Goal: Task Accomplishment & Management: Complete application form

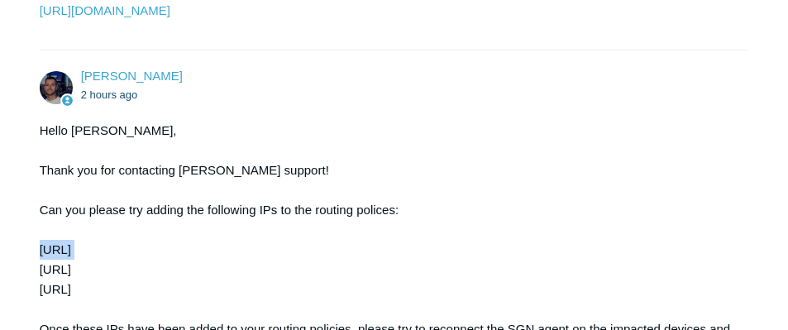
scroll to position [579, 0]
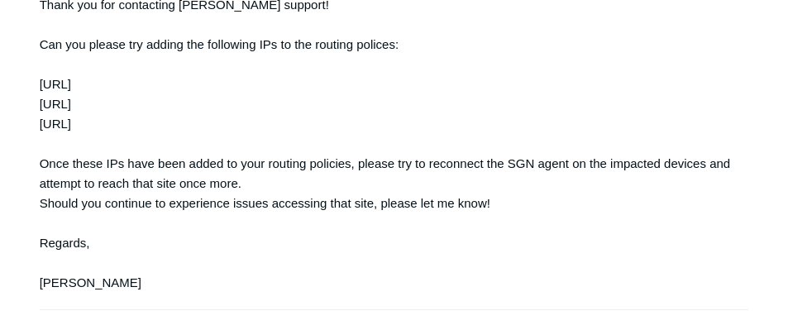
click at [65, 136] on div "Hello Nick, Thank you for contacting Todyl support! Can you please try adding t…" at bounding box center [386, 124] width 693 height 338
click at [66, 138] on div "Hello Nick, Thank you for contacting Todyl support! Can you please try adding t…" at bounding box center [386, 124] width 693 height 338
copy div "52.19.98.13/32"
click at [79, 161] on div "Hello Nick, Thank you for contacting Todyl support! Can you please try adding t…" at bounding box center [386, 124] width 693 height 338
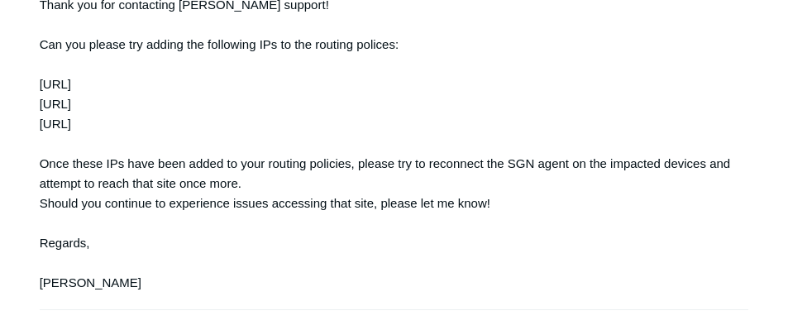
click at [79, 161] on div "Hello Nick, Thank you for contacting Todyl support! Can you please try adding t…" at bounding box center [386, 124] width 693 height 338
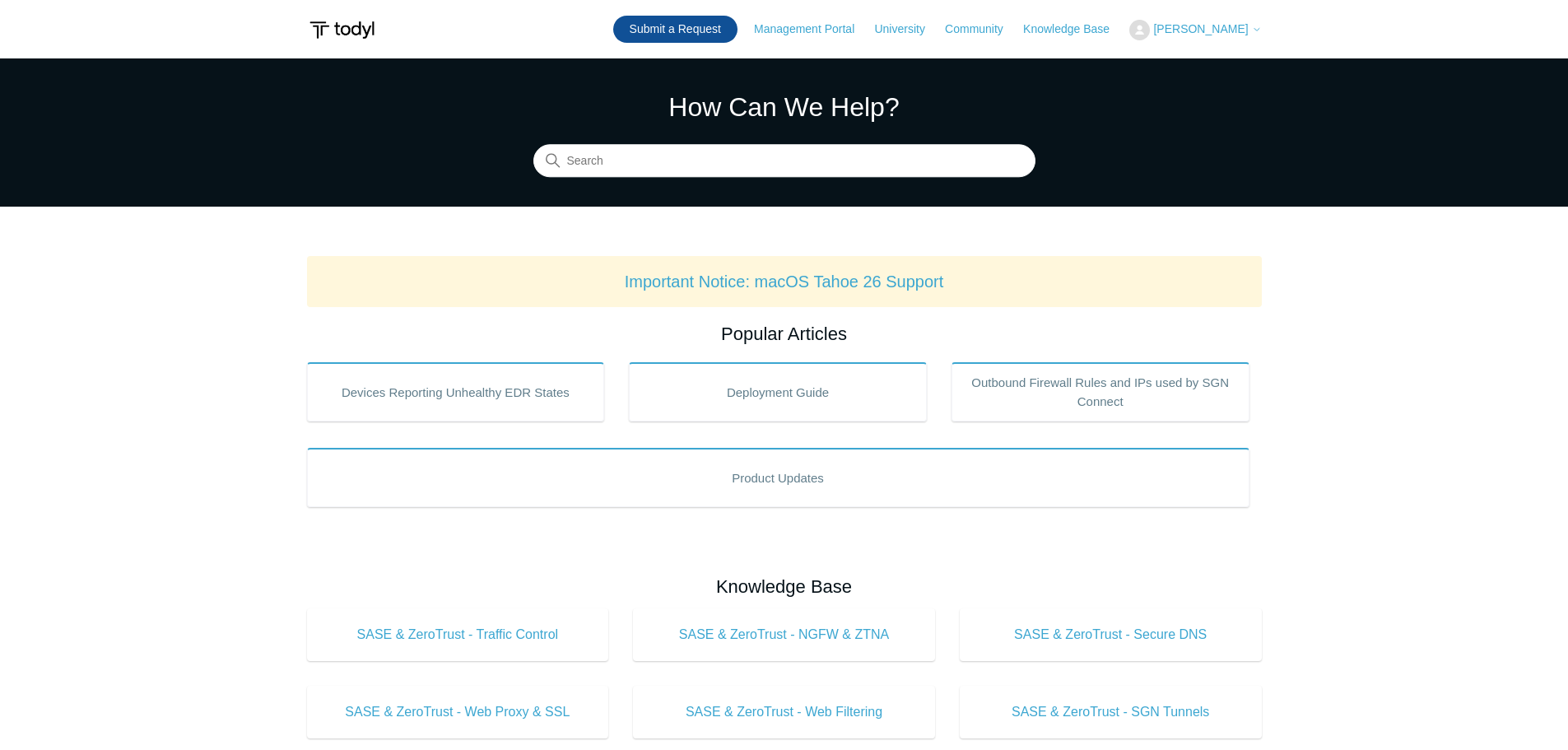
click at [713, 30] on link "Submit a Request" at bounding box center [675, 29] width 124 height 27
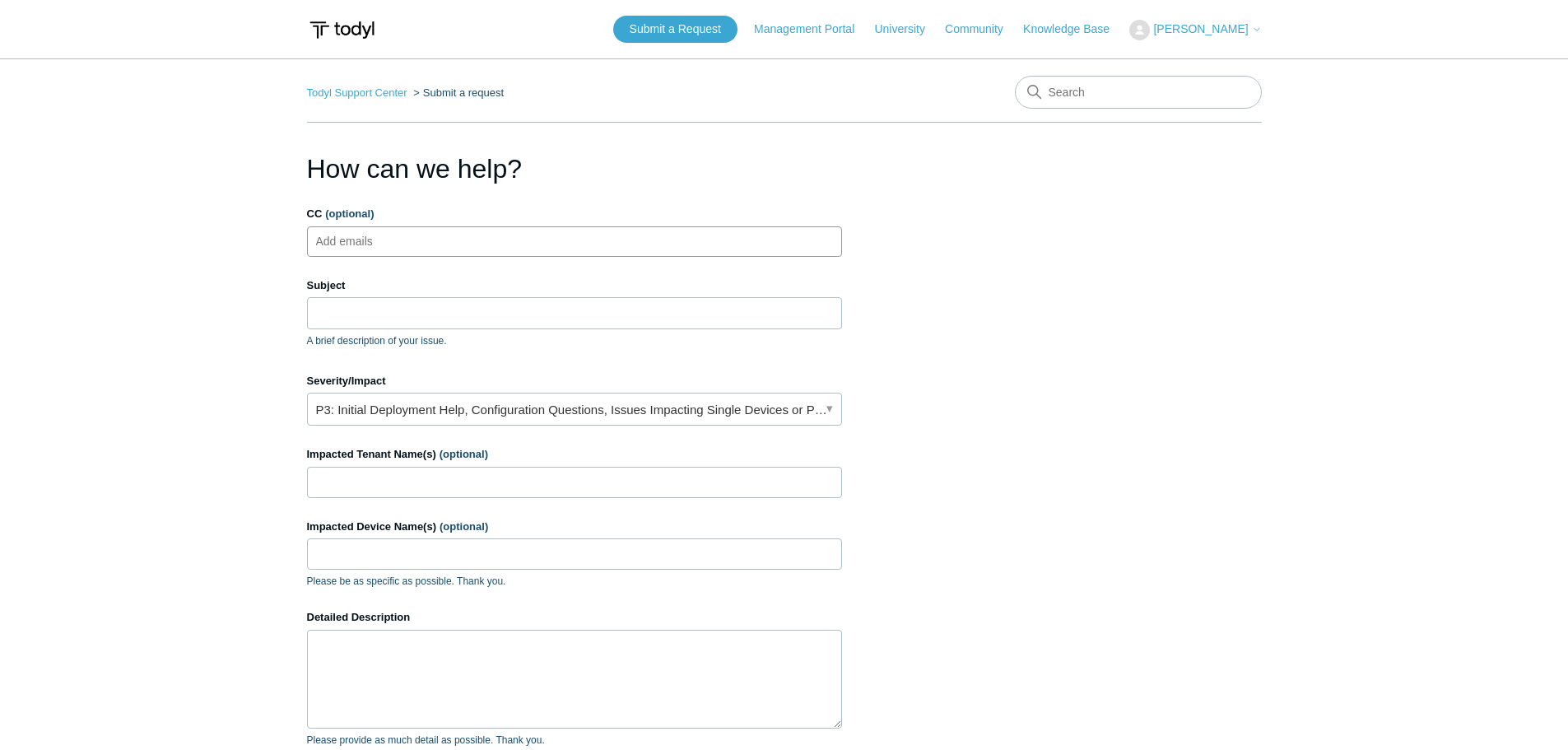
click at [473, 238] on ul "Add emails" at bounding box center [575, 241] width 535 height 31
type input "jmacy@centurygroup.net"
click at [389, 302] on input "Subject" at bounding box center [575, 312] width 535 height 31
click at [361, 318] on input "Subject" at bounding box center [575, 312] width 535 height 31
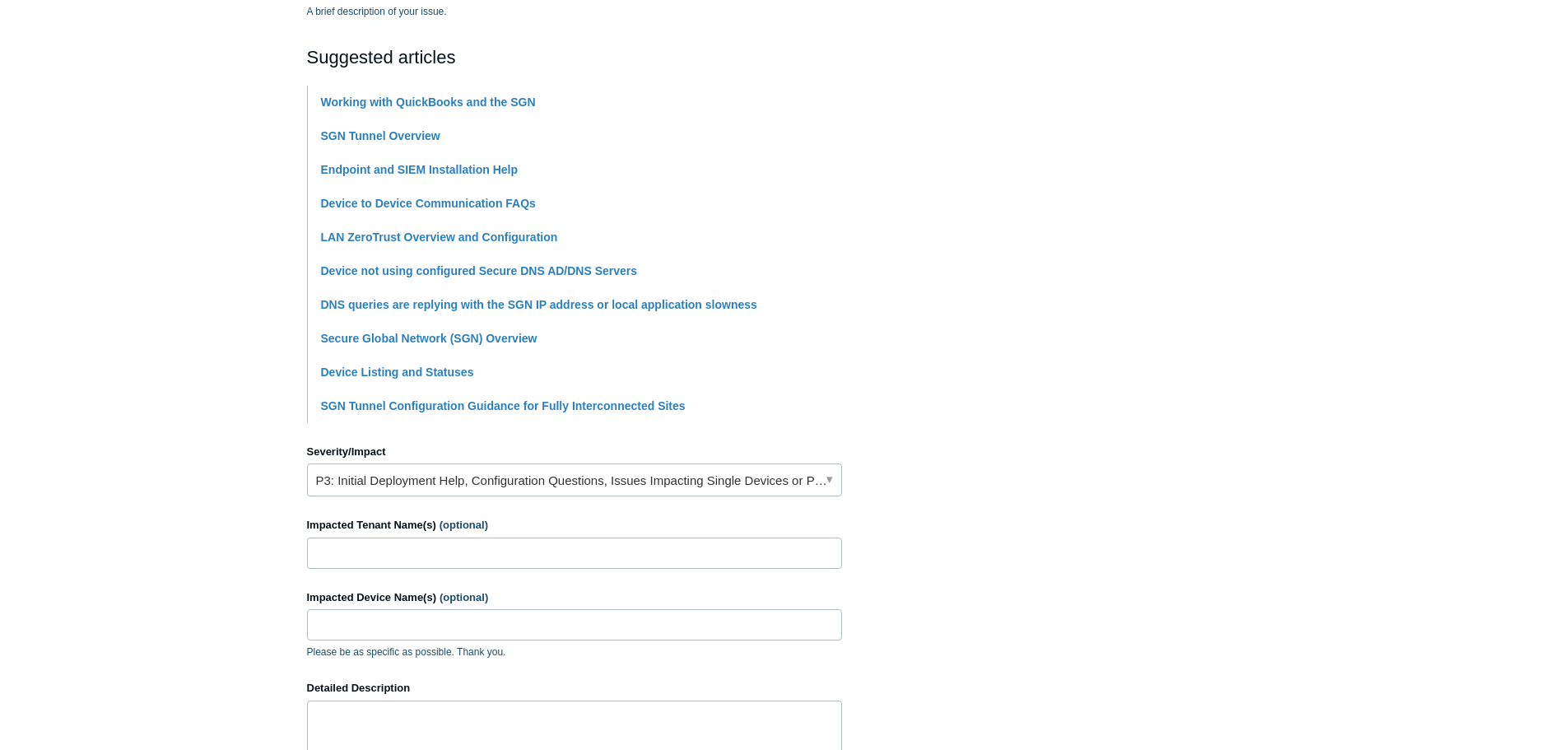
scroll to position [493, 0]
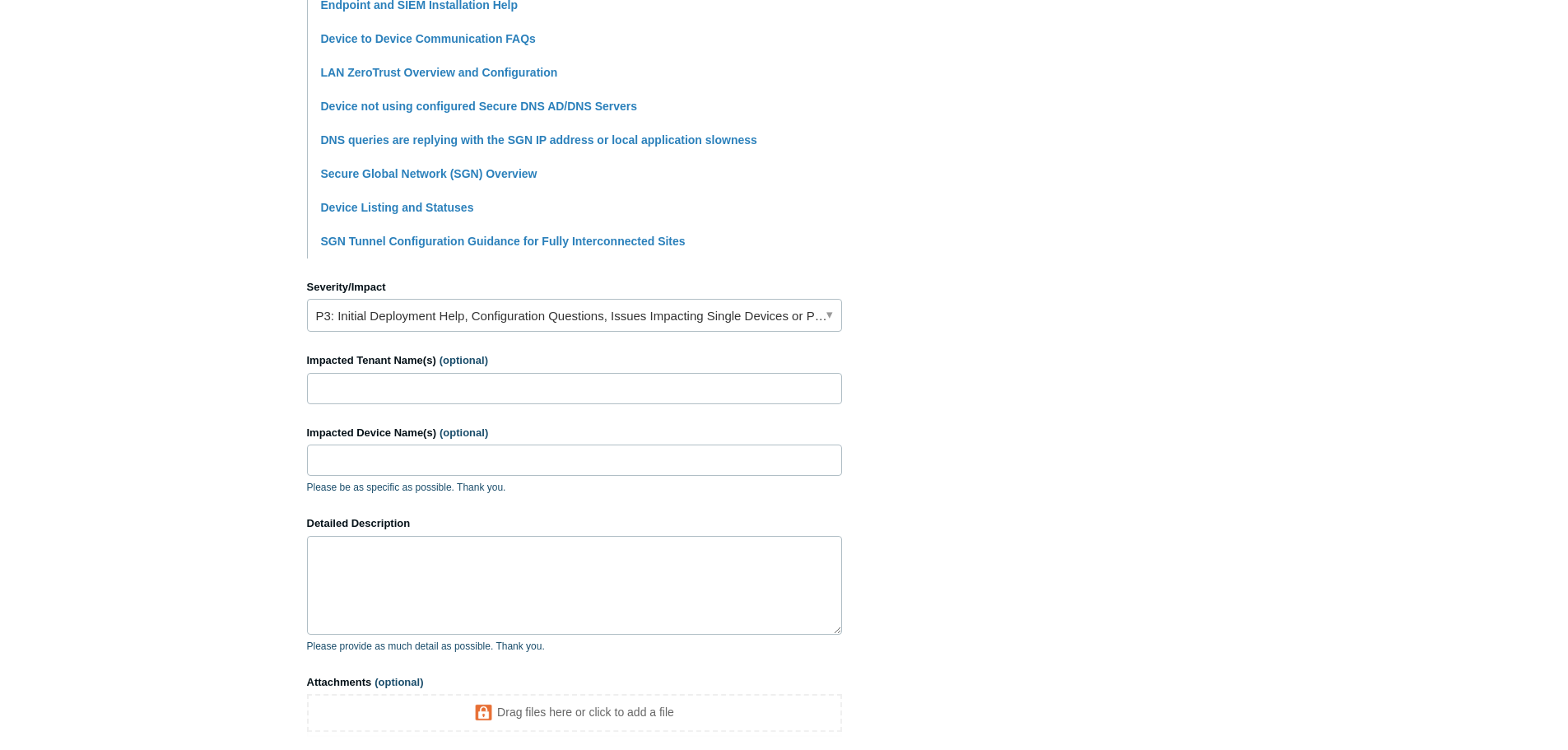
type input "Cannot ping server by name when in office"
click at [378, 389] on input "Impacted Tenant Name(s) (optional)" at bounding box center [575, 388] width 535 height 31
click at [416, 395] on input "Impacted Tenant Name(s) (optional)" at bounding box center [575, 388] width 535 height 31
type input "[PERSON_NAME] Construction Mgmt"
click at [441, 465] on input "Impacted Device Name(s) (optional)" at bounding box center [575, 460] width 535 height 31
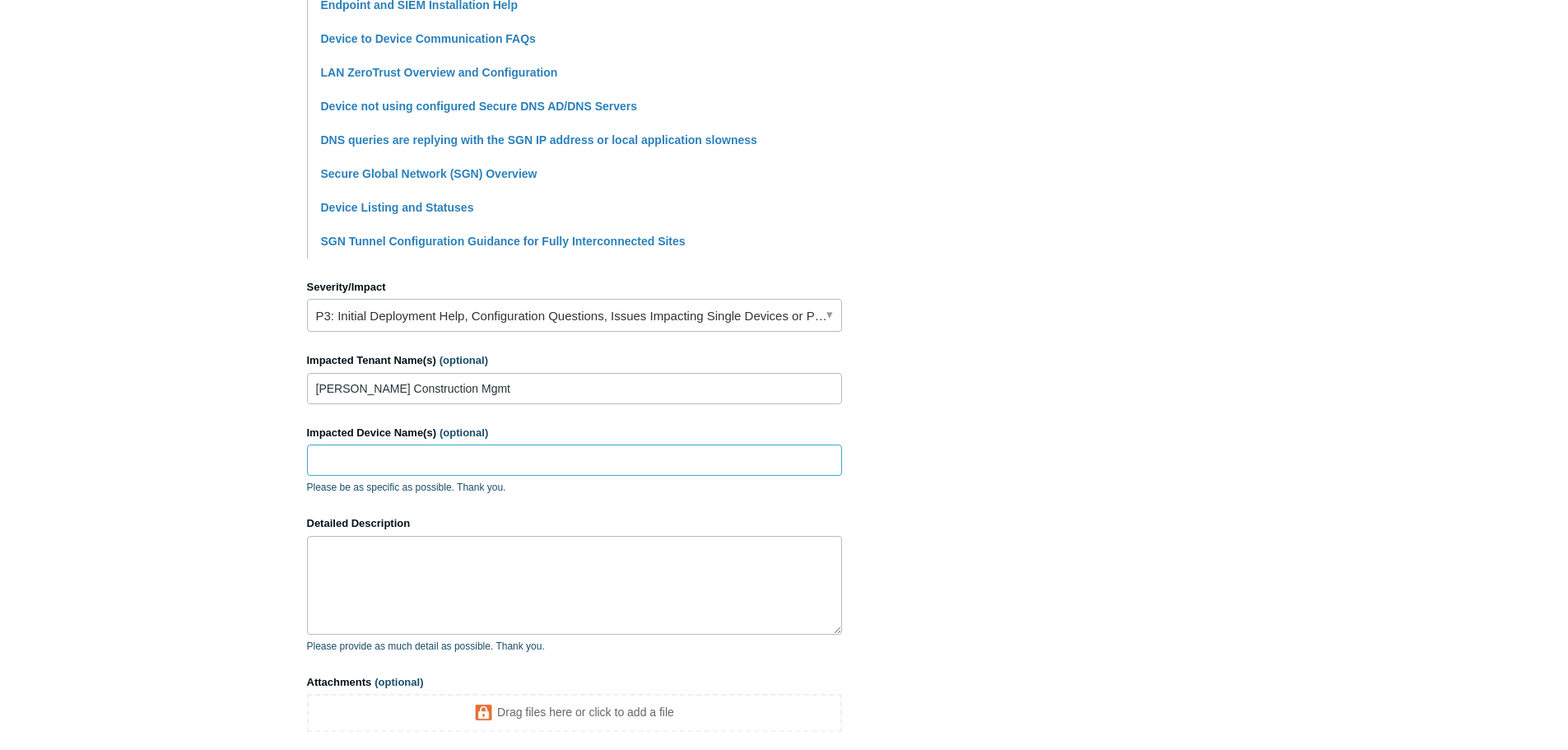
paste input "[MEDICAL_DATA]-LT"
type input "[MEDICAL_DATA]-LT"
click at [341, 597] on textarea "Detailed Description" at bounding box center [575, 585] width 535 height 98
click at [573, 588] on textarea "We have reinstalled and are not having issues on other devices but here" at bounding box center [575, 585] width 535 height 98
click at [747, 582] on textarea "We have reinstalled and are not having issues on other devices but here" at bounding box center [575, 585] width 535 height 98
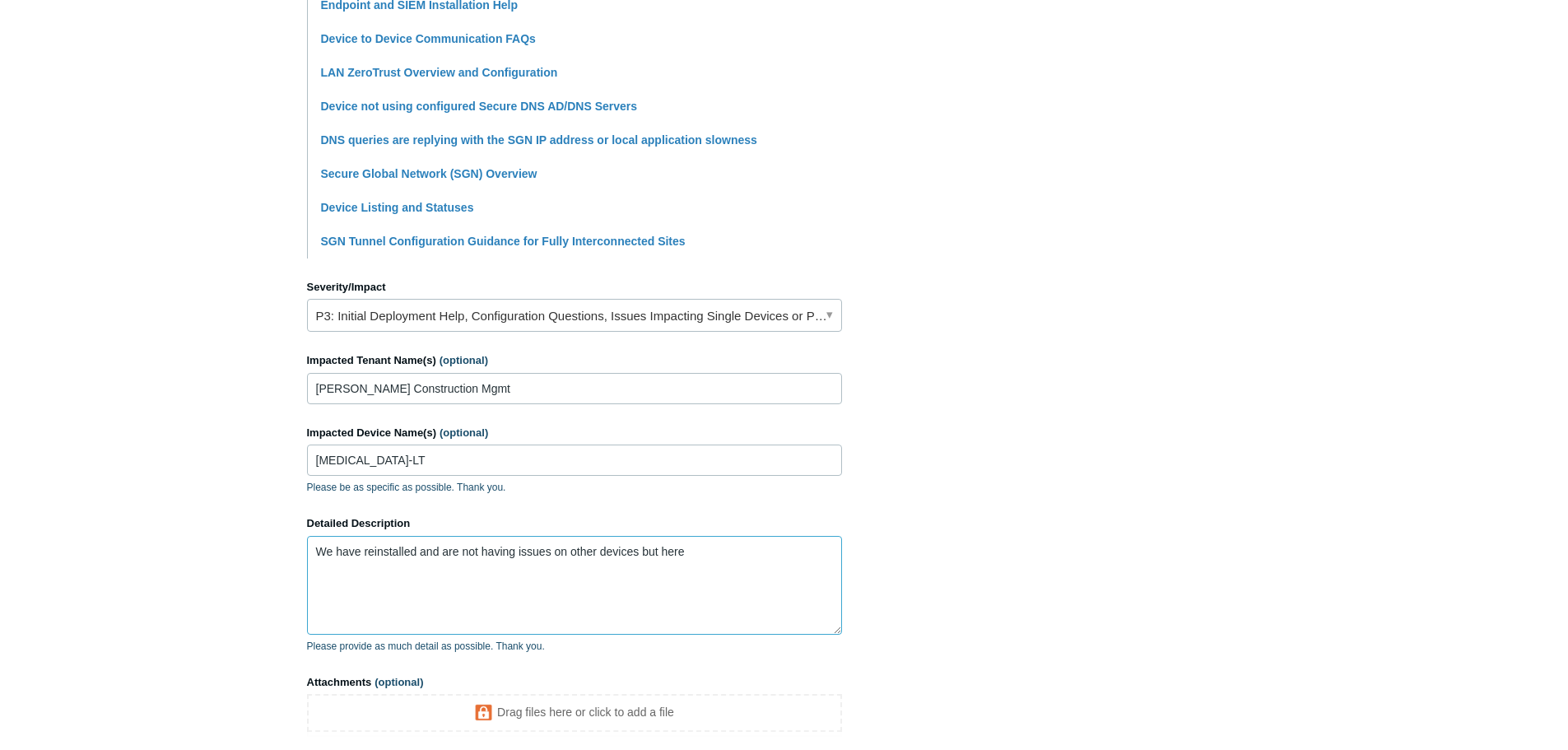
paste textarea "And it will return a name if you try to resolve but it won't resolve by that C:…"
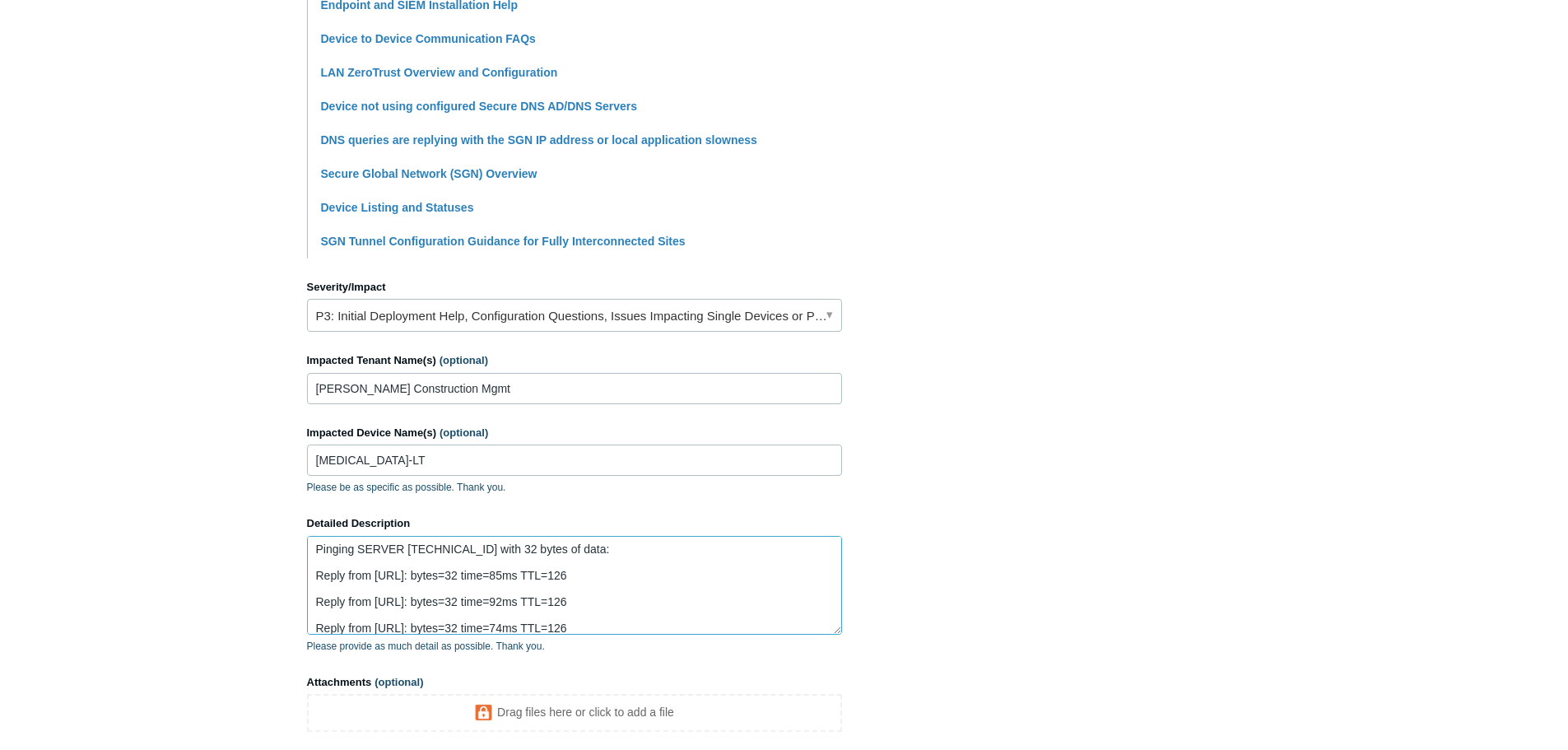
scroll to position [0, 0]
click at [697, 554] on textarea "We have reinstalled and are not having issues on other devices but here And it …" at bounding box center [575, 585] width 535 height 98
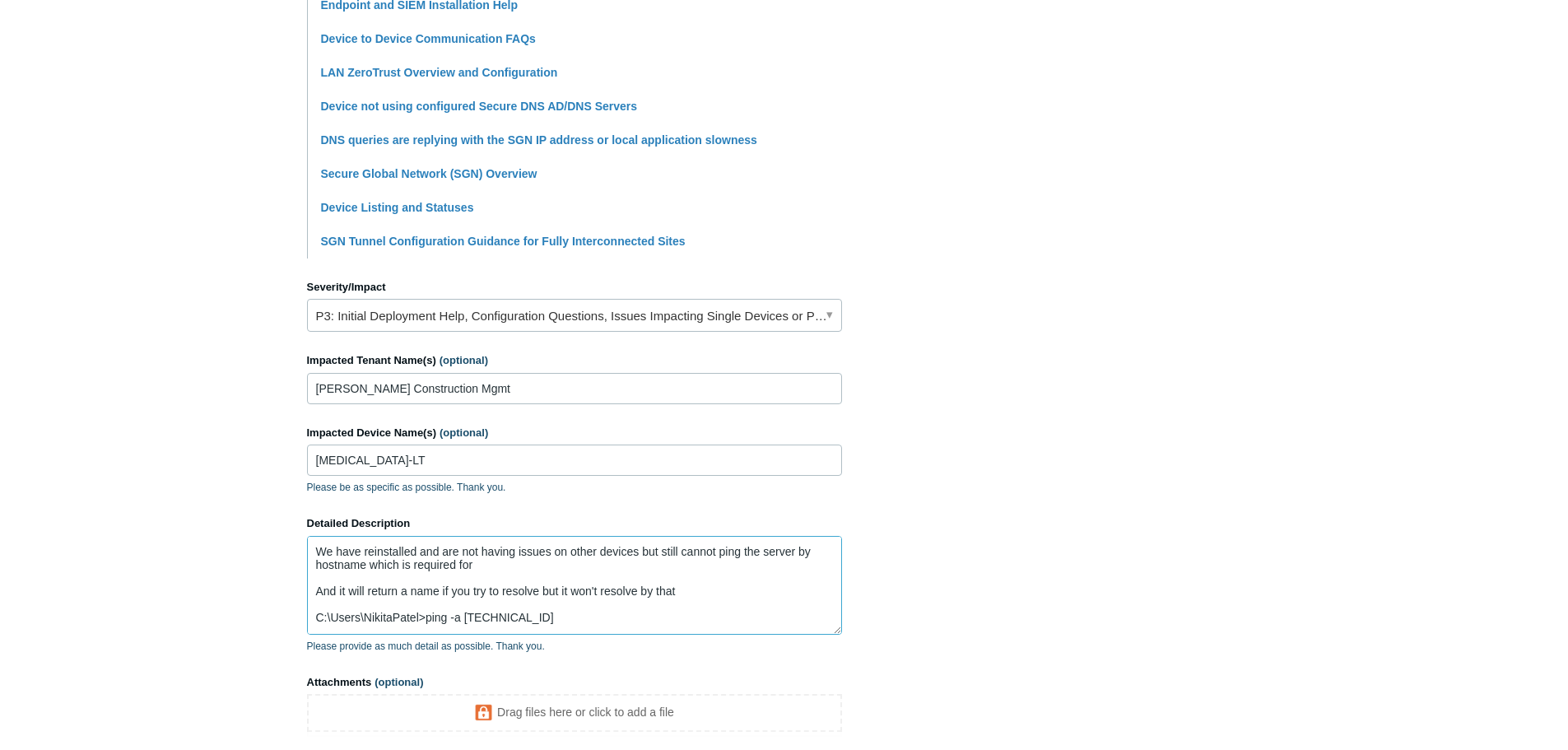
click at [540, 564] on textarea "We have reinstalled and are not having issues on other devices but still cannot…" at bounding box center [575, 585] width 535 height 98
click at [322, 575] on textarea "Detailed Description" at bounding box center [575, 585] width 535 height 98
paste textarea "C:\Windows\System32>nslookup server Server: sgn.secure.dns Address: 192.0.0.1 N…"
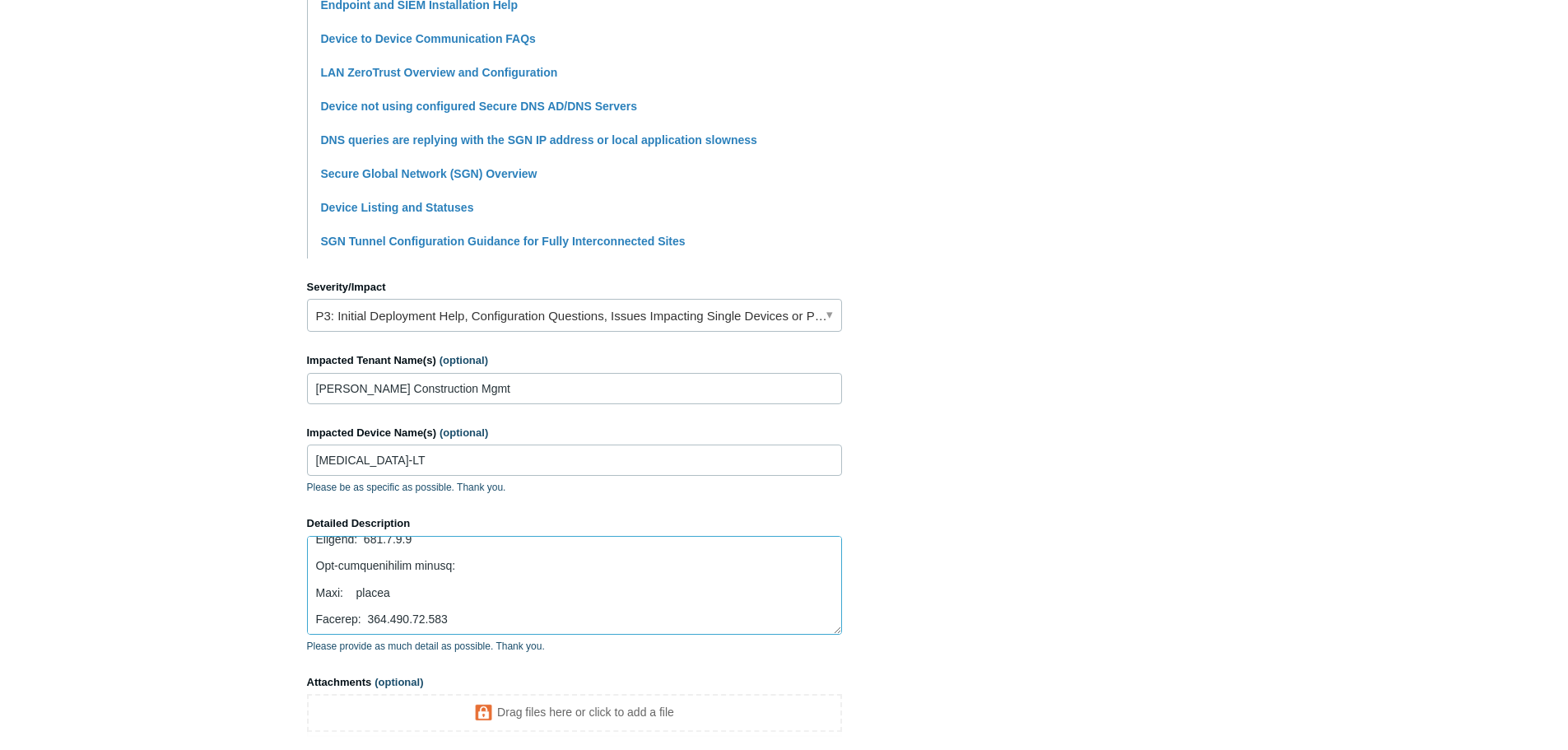
scroll to position [652, 0]
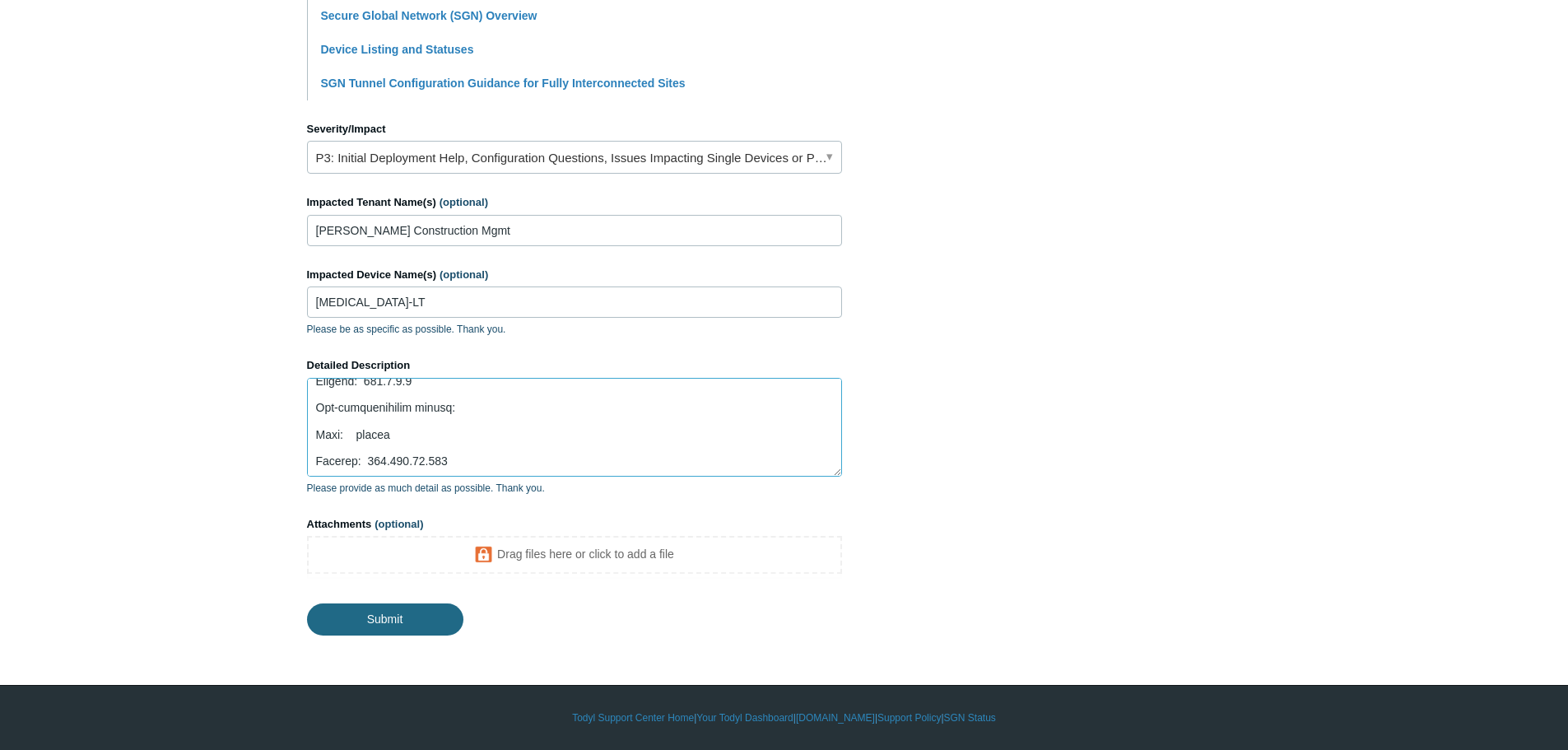
type textarea "We have reinstalled and are not having issues on other devices but still cannot…"
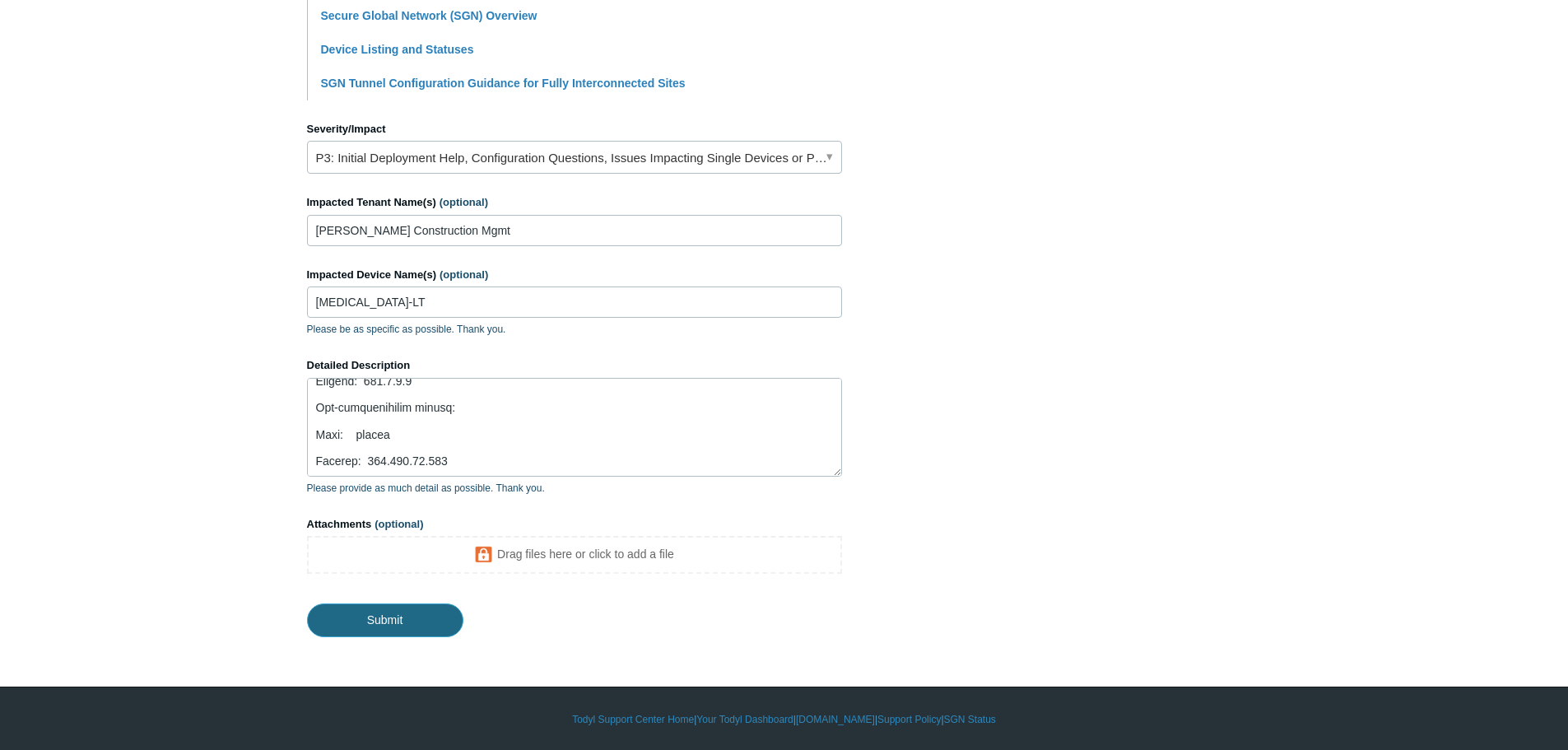
click at [379, 626] on input "Submit" at bounding box center [385, 619] width 156 height 33
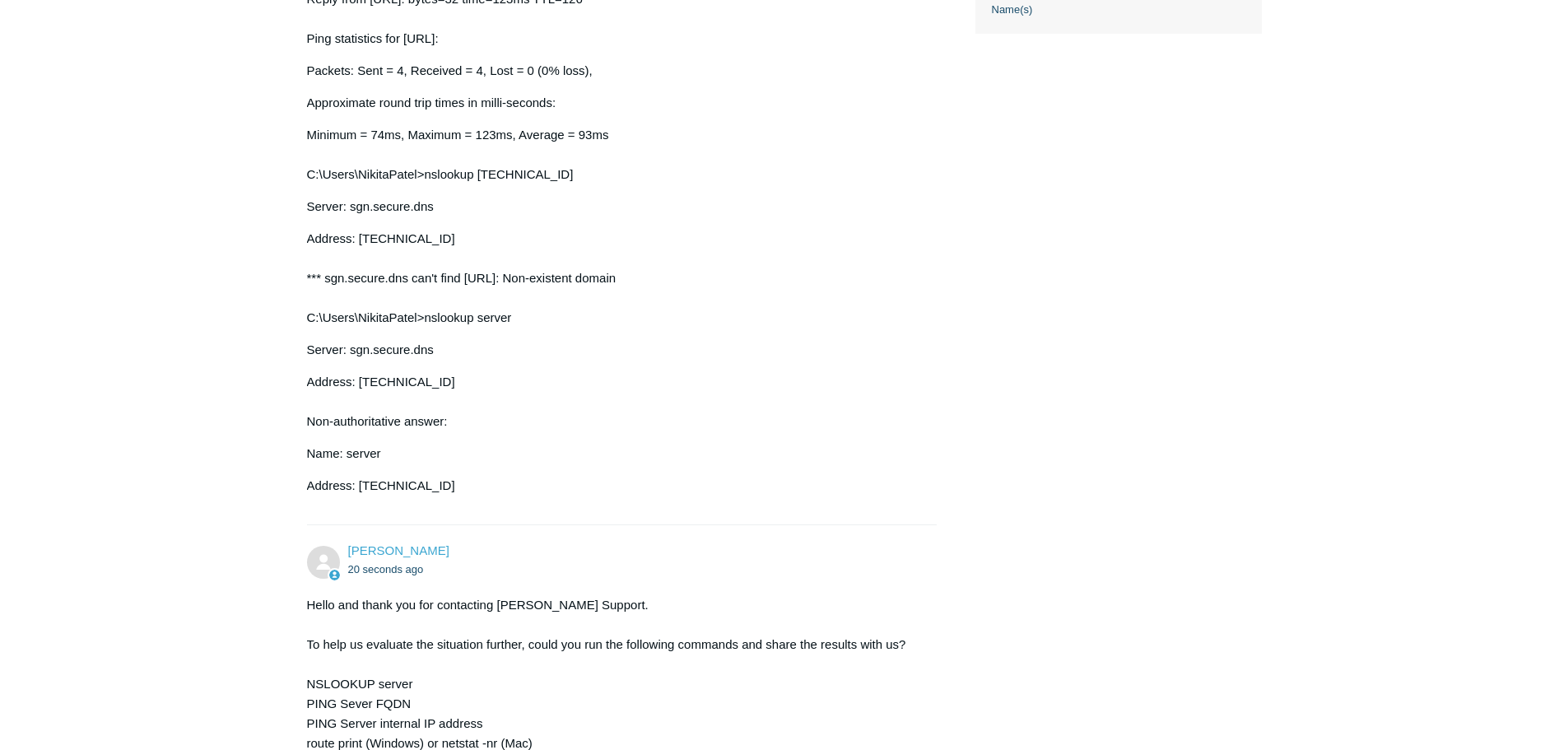
scroll to position [1065, 0]
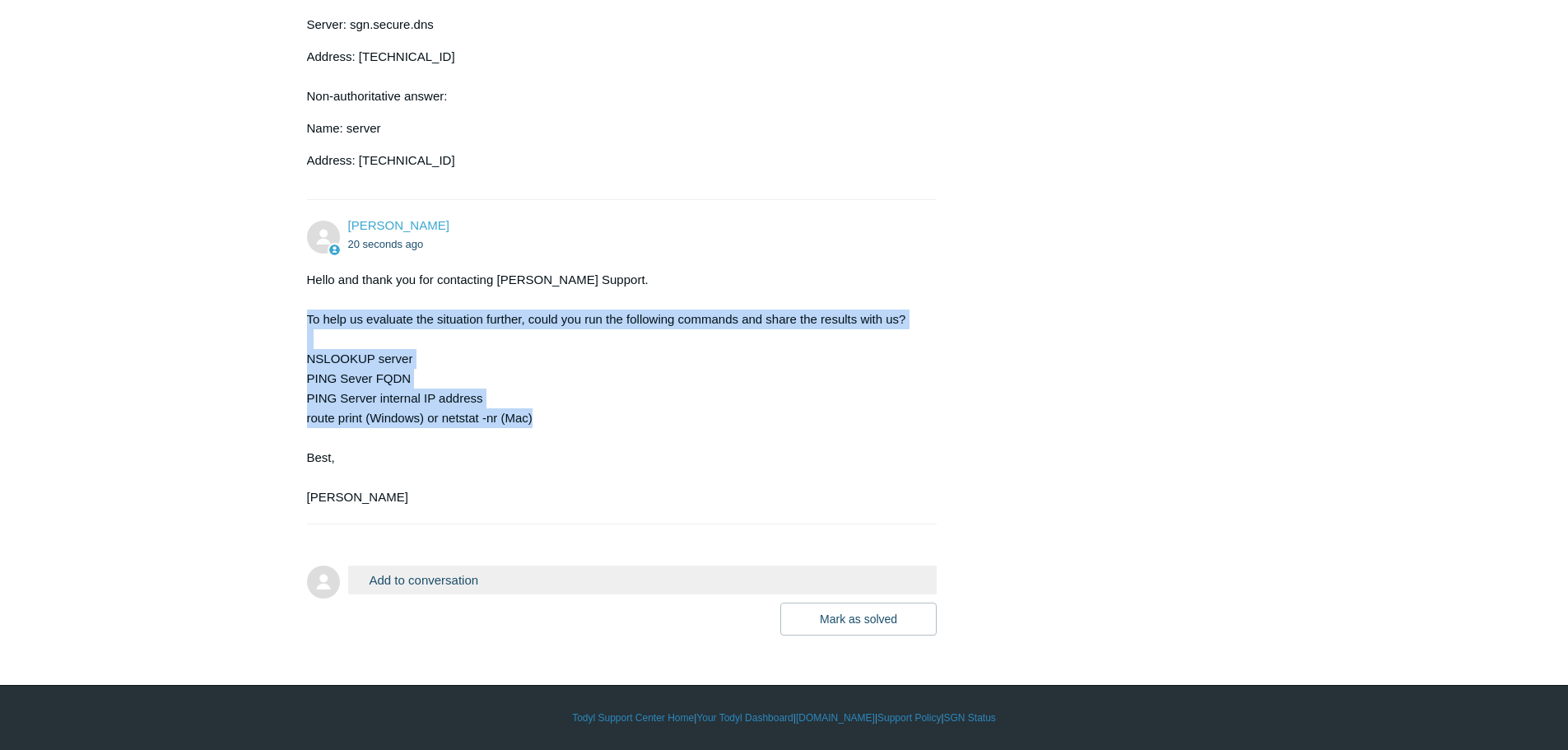
drag, startPoint x: 307, startPoint y: 319, endPoint x: 569, endPoint y: 418, distance: 280.1
click at [569, 418] on div "Hello and thank you for contacting Todyl Support. To help us evaluate the situa…" at bounding box center [614, 388] width 614 height 237
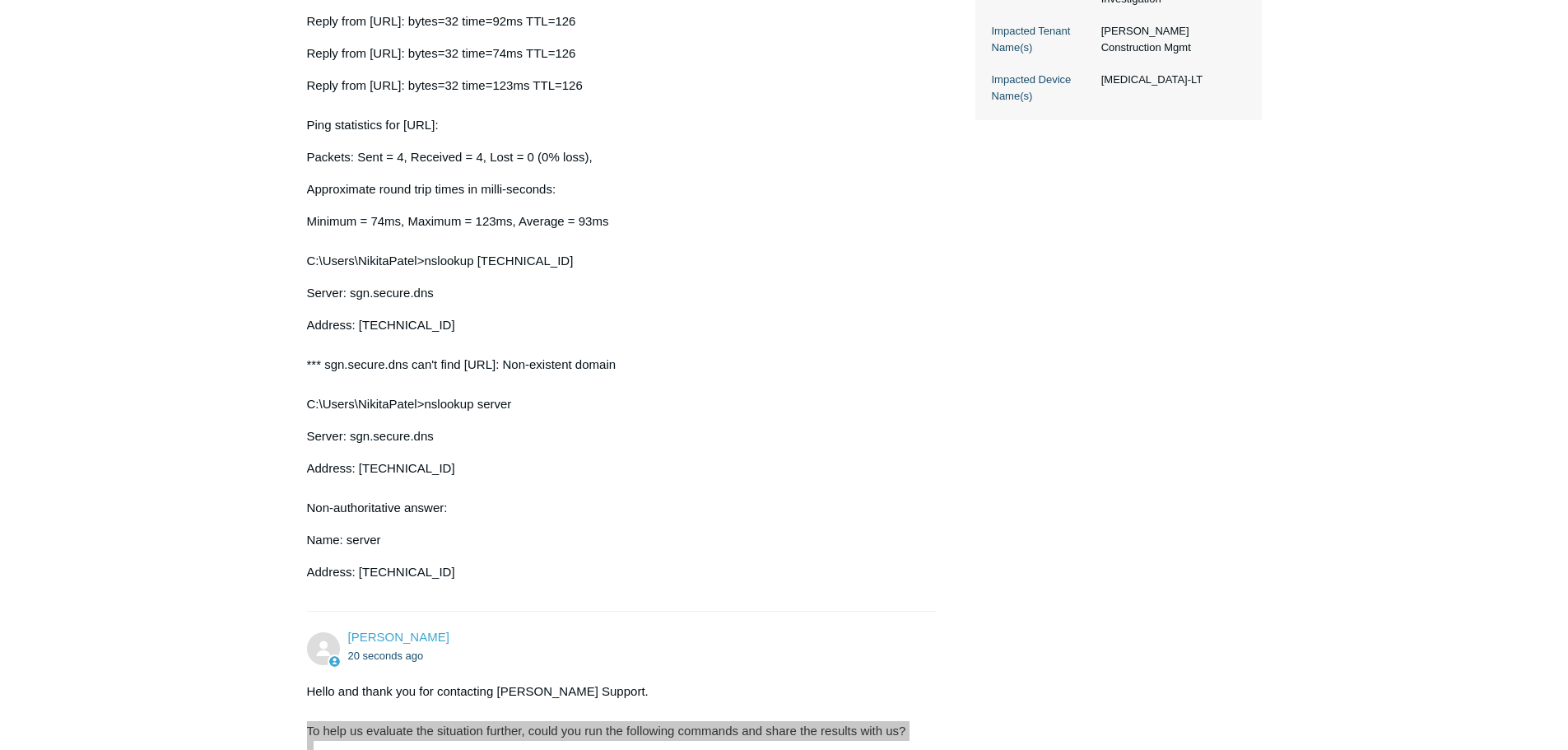
scroll to position [243, 0]
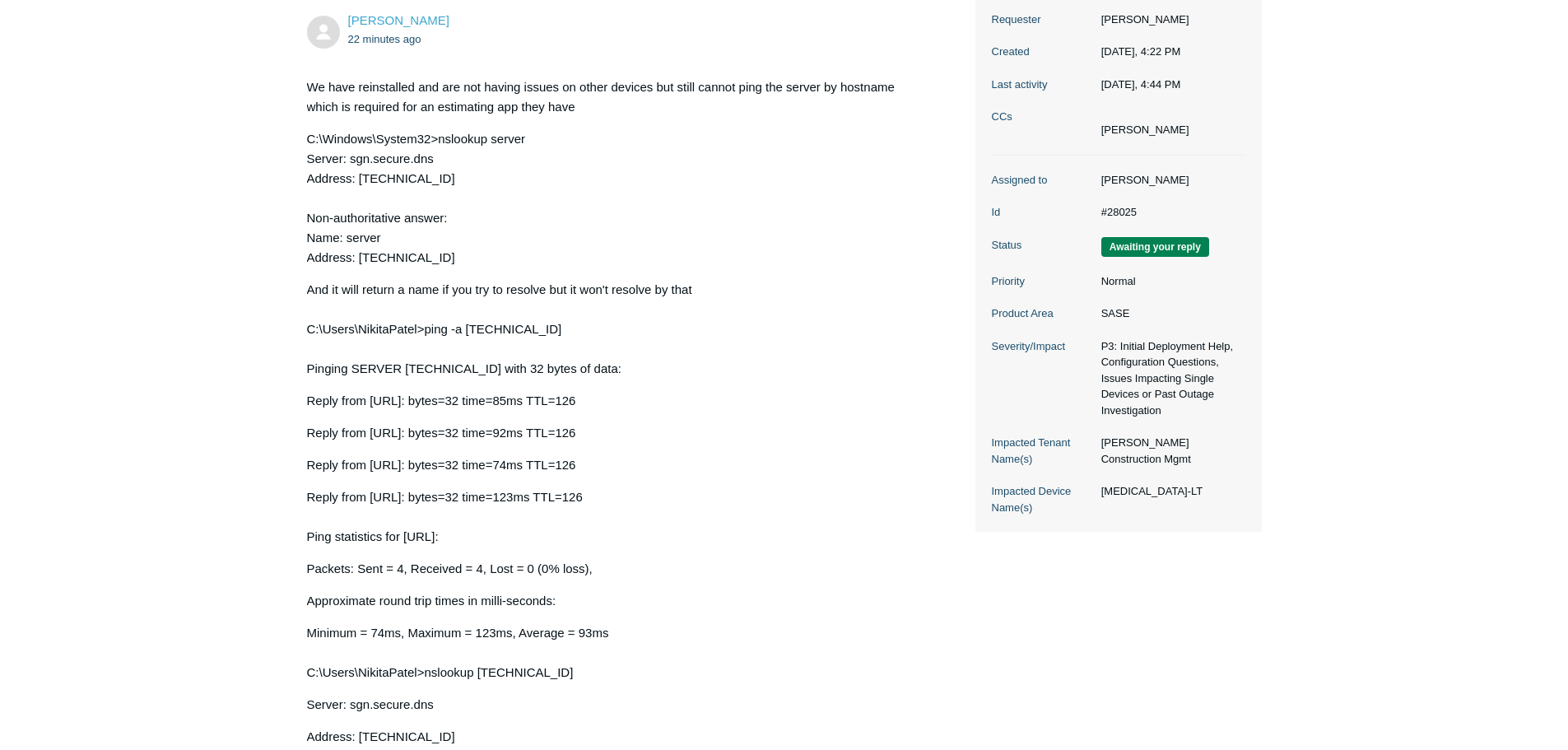
click at [1130, 479] on dl "Assigned to Kris Haire Id #28025 Status Awaiting your reply Priority Normal Pro…" at bounding box center [1118, 343] width 254 height 377
click at [1128, 494] on dd "NIKITA-LT" at bounding box center [1169, 491] width 152 height 17
click at [1128, 494] on dd "[MEDICAL_DATA]-LT" at bounding box center [1169, 491] width 152 height 17
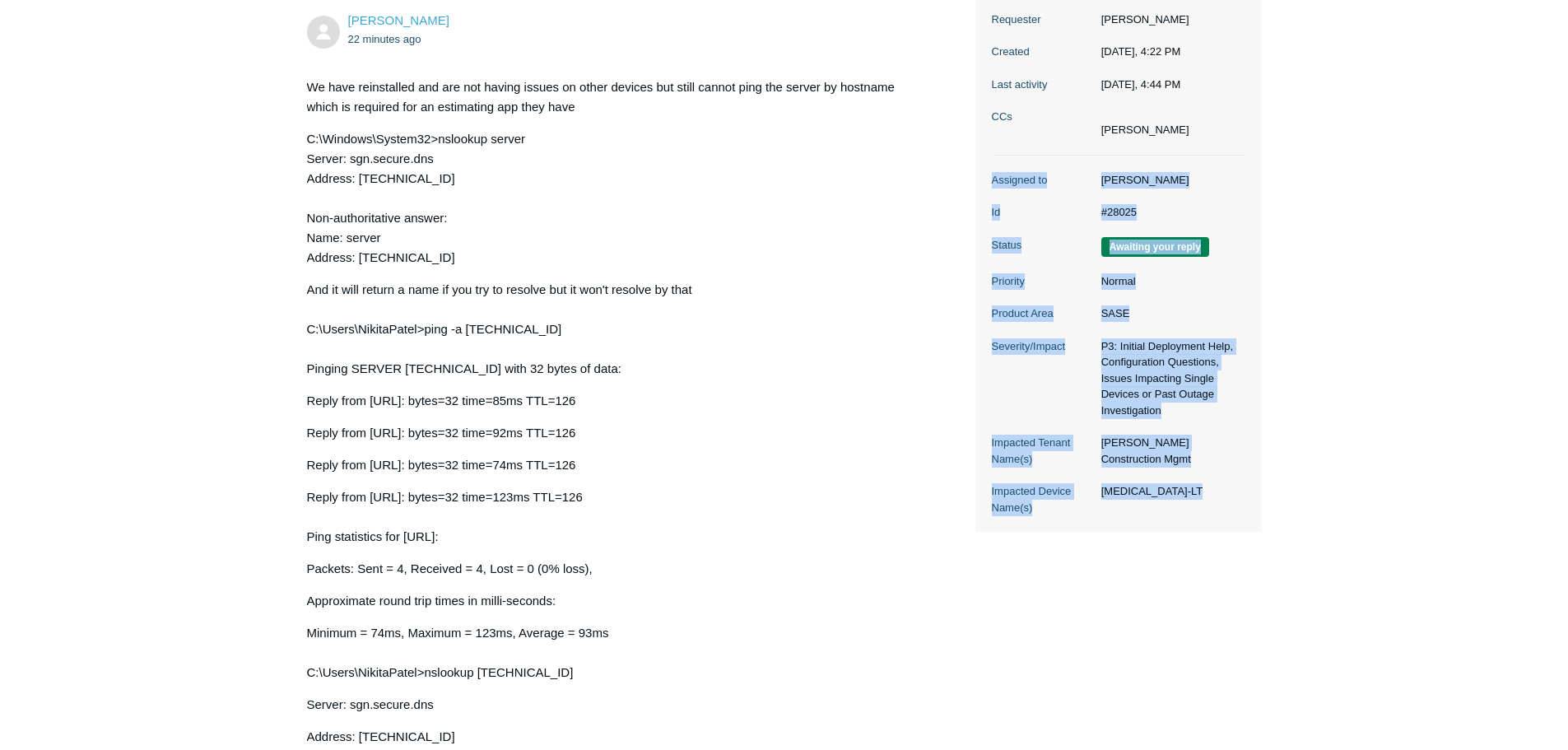
click at [1128, 494] on dd "[MEDICAL_DATA]-LT" at bounding box center [1169, 491] width 152 height 17
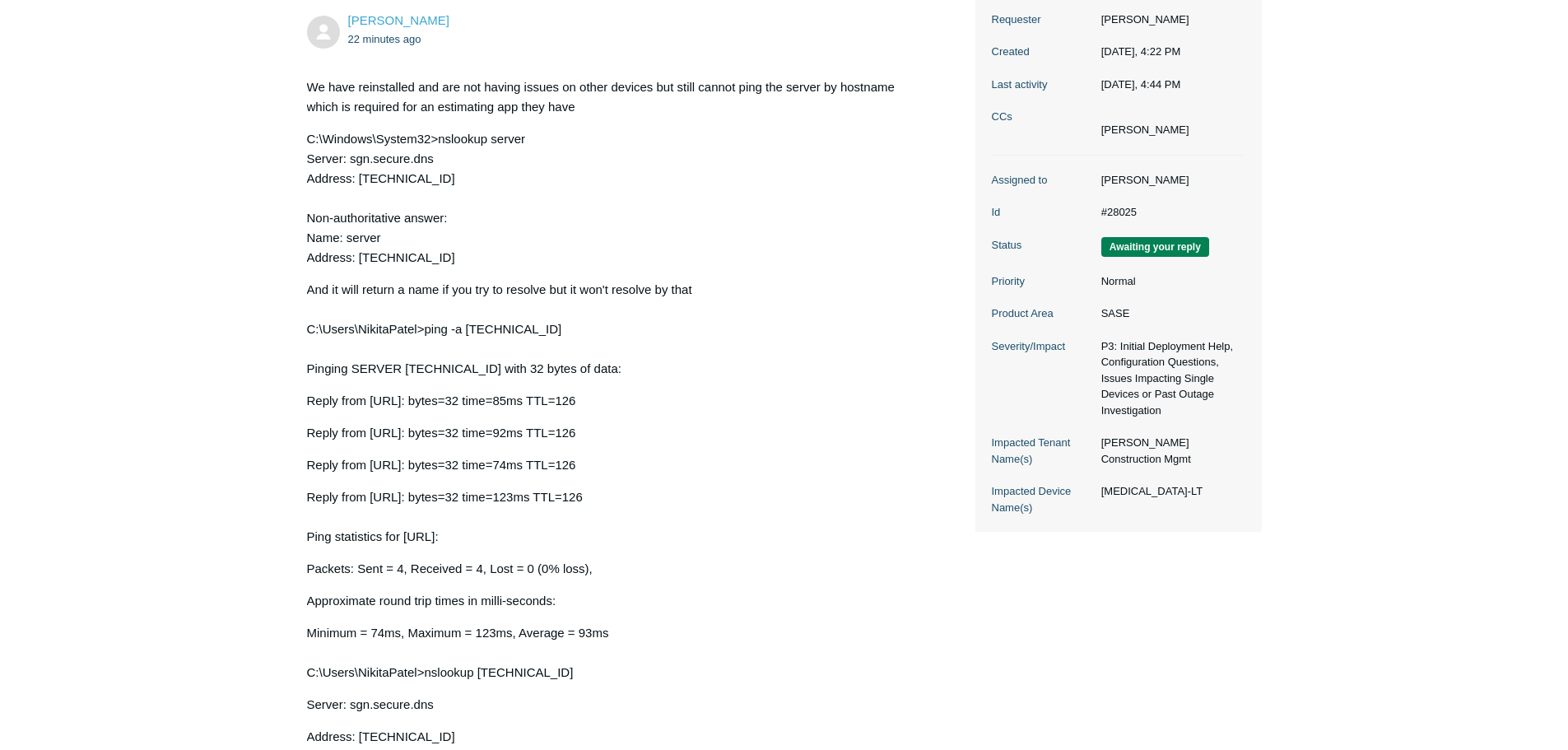
drag, startPoint x: 1136, startPoint y: 491, endPoint x: 1102, endPoint y: 493, distance: 34.1
click at [1102, 493] on dd "[MEDICAL_DATA]-LT" at bounding box center [1169, 491] width 152 height 17
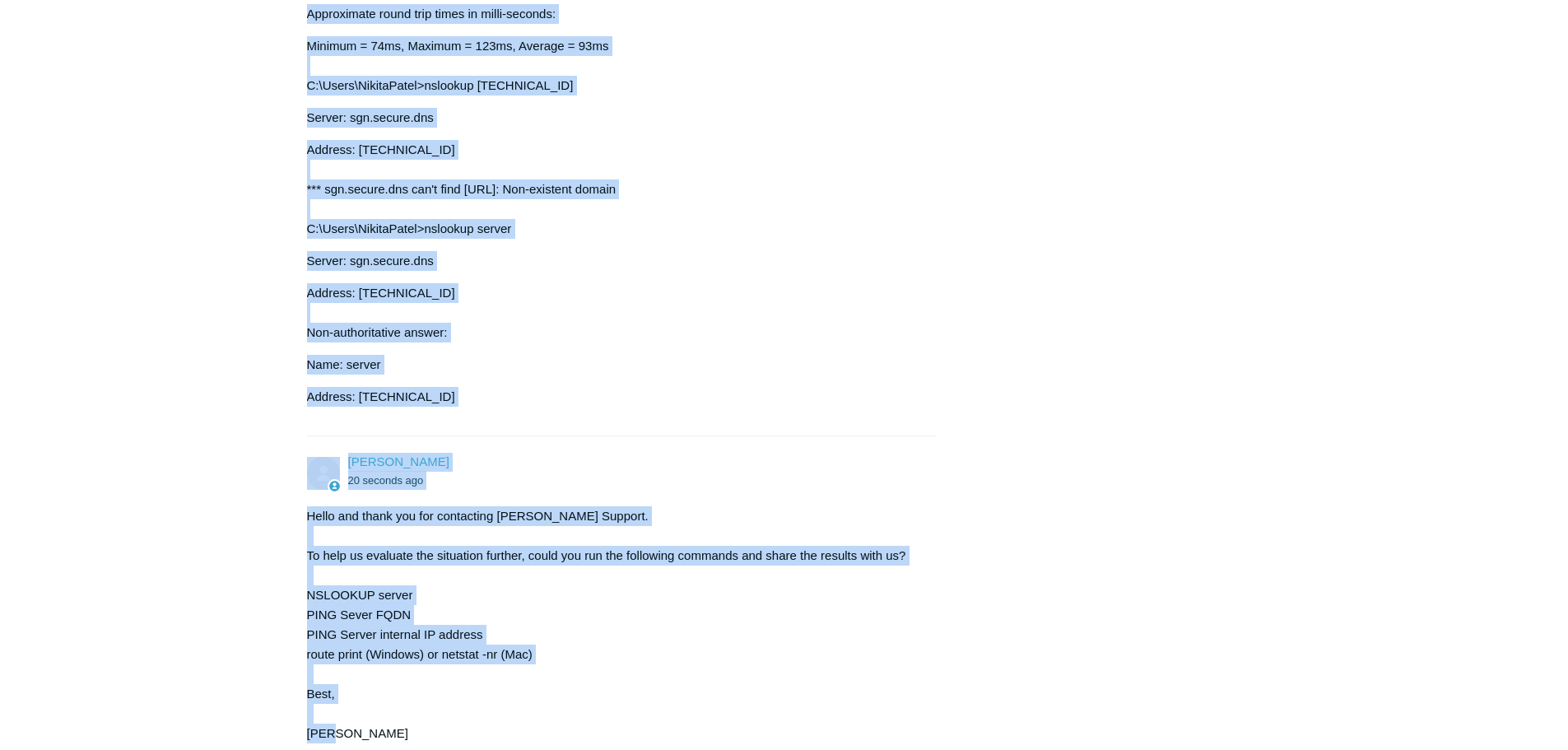
scroll to position [856, 0]
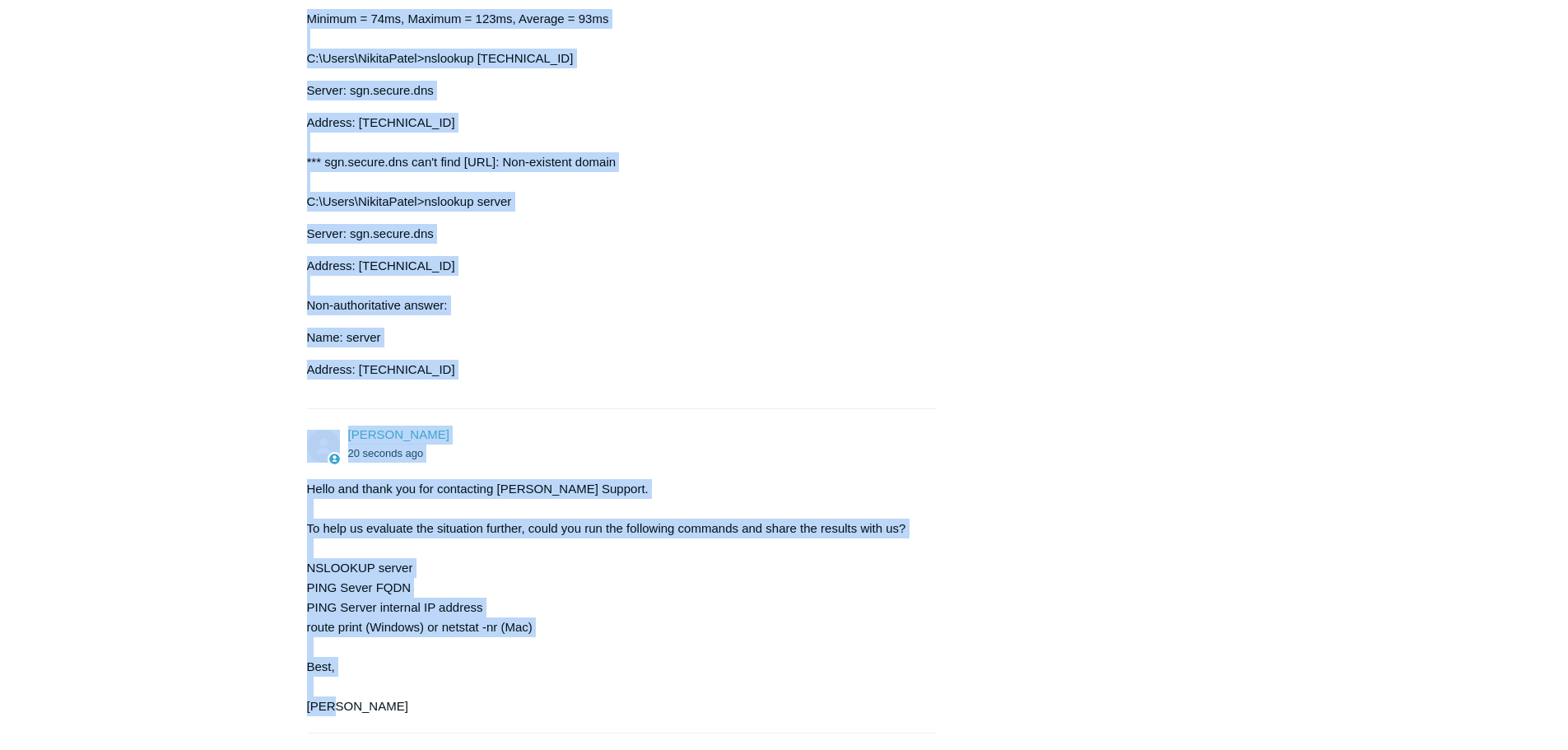
drag, startPoint x: 306, startPoint y: 198, endPoint x: 805, endPoint y: 713, distance: 717.1
click at [805, 714] on div "Todyl Support Center My activities Cannot ping server by name when in office Ni…" at bounding box center [785, 50] width 955 height 1589
copy div "Cannot ping server by name when in office Nick Boggs 22 minutes ago We have rei…"
click at [953, 348] on div "Nick Boggs 22 minutes ago We have reinstalled and are not having issues on othe…" at bounding box center [785, 112] width 955 height 1463
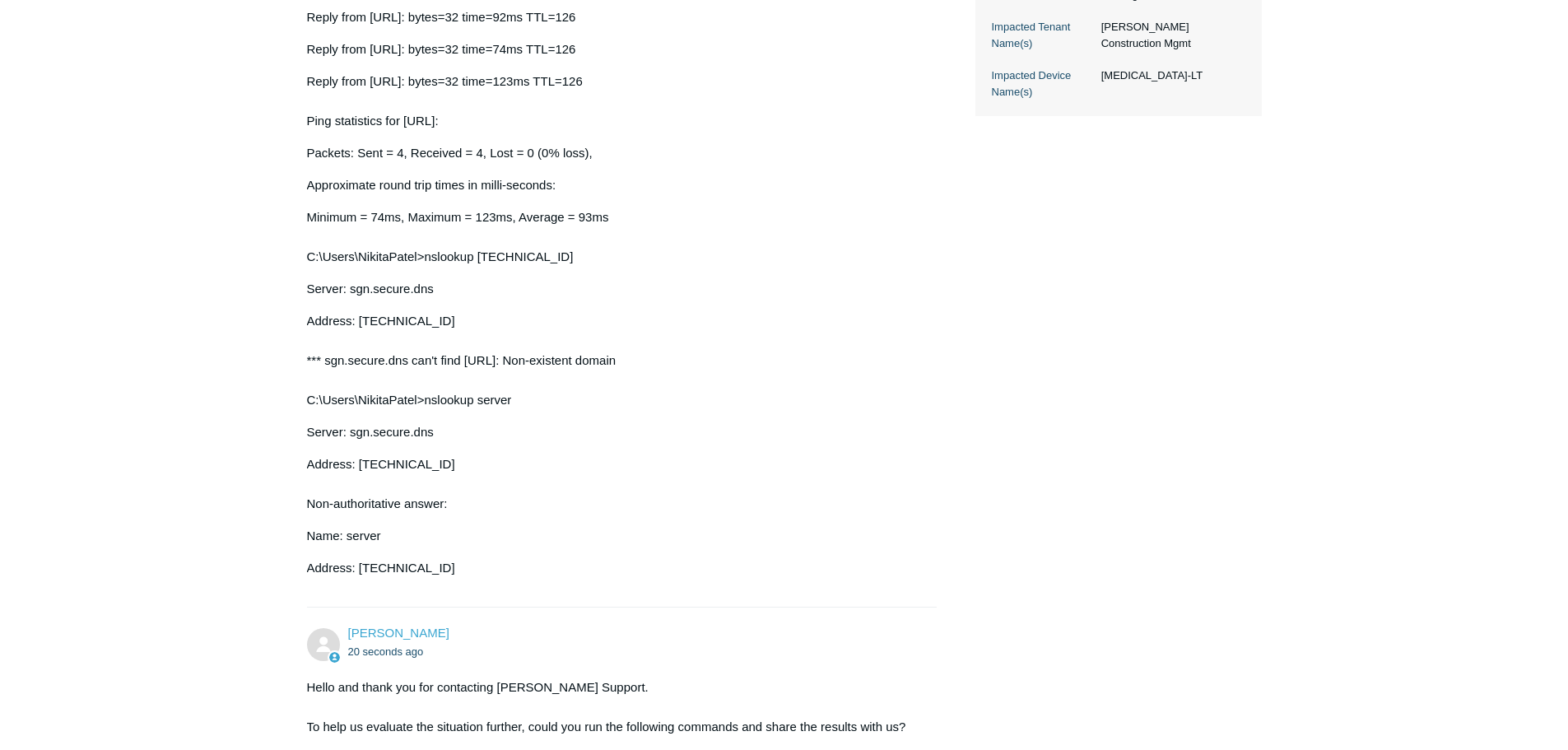
scroll to position [1065, 0]
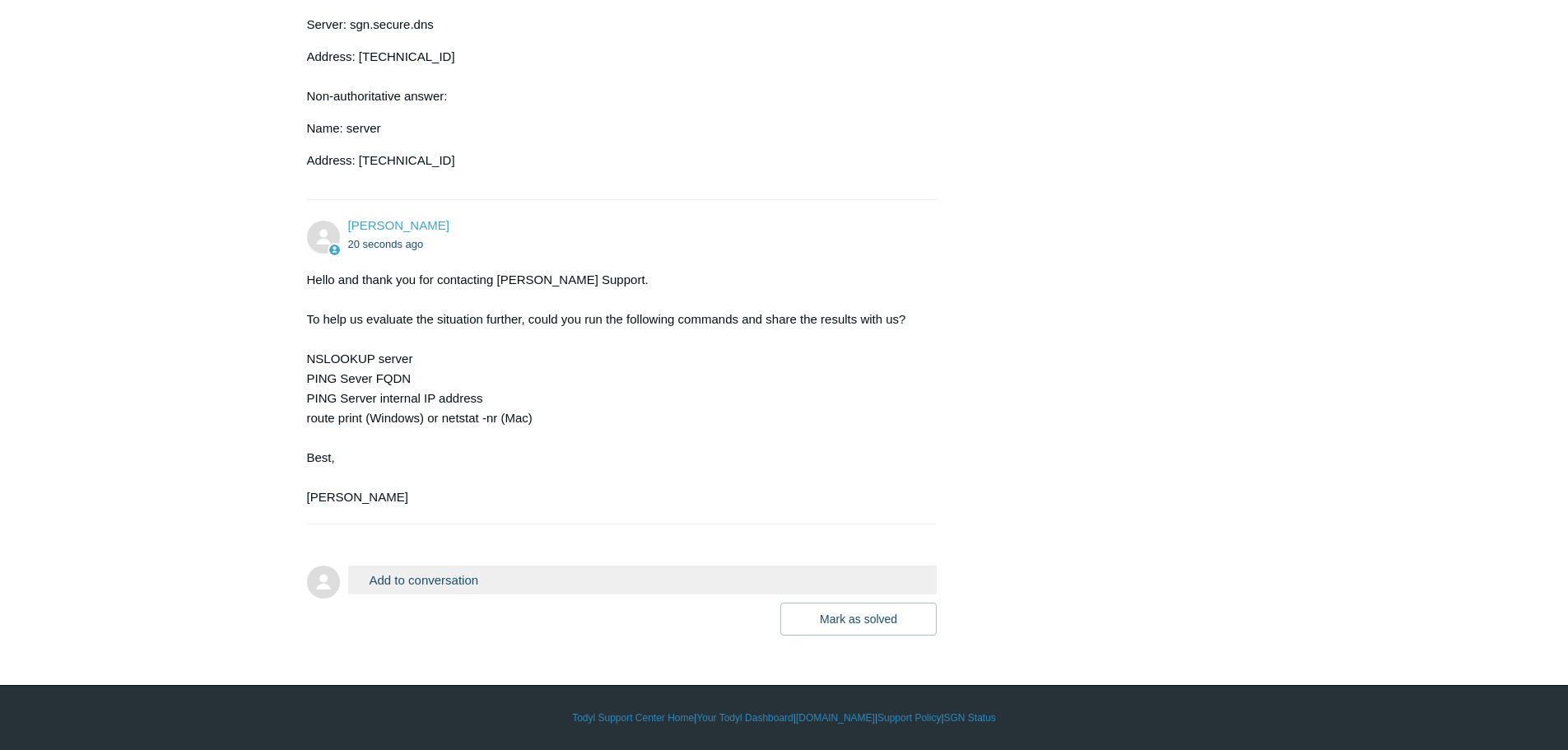
click at [557, 583] on button "Add to conversation" at bounding box center [643, 579] width 589 height 29
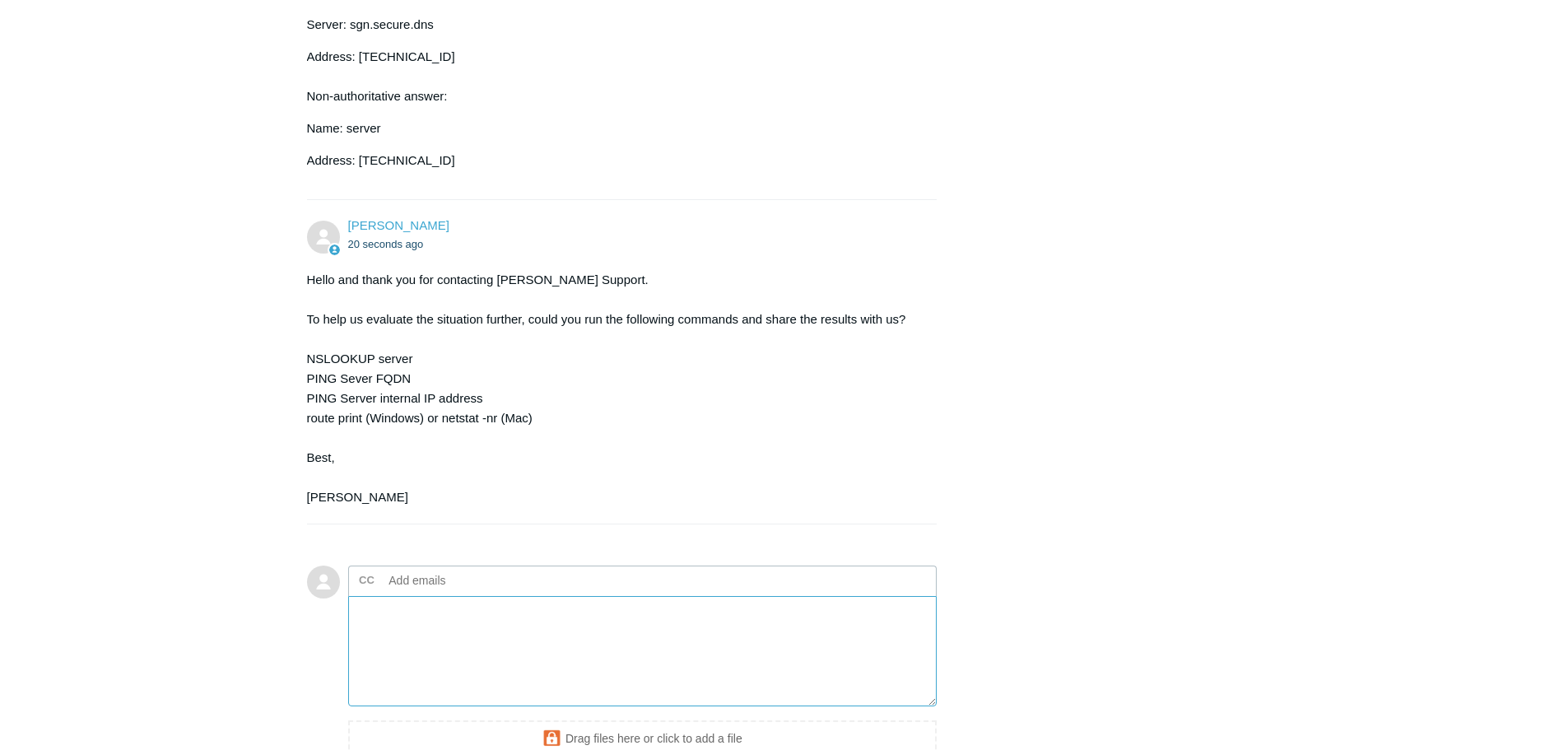
scroll to position [1245, 0]
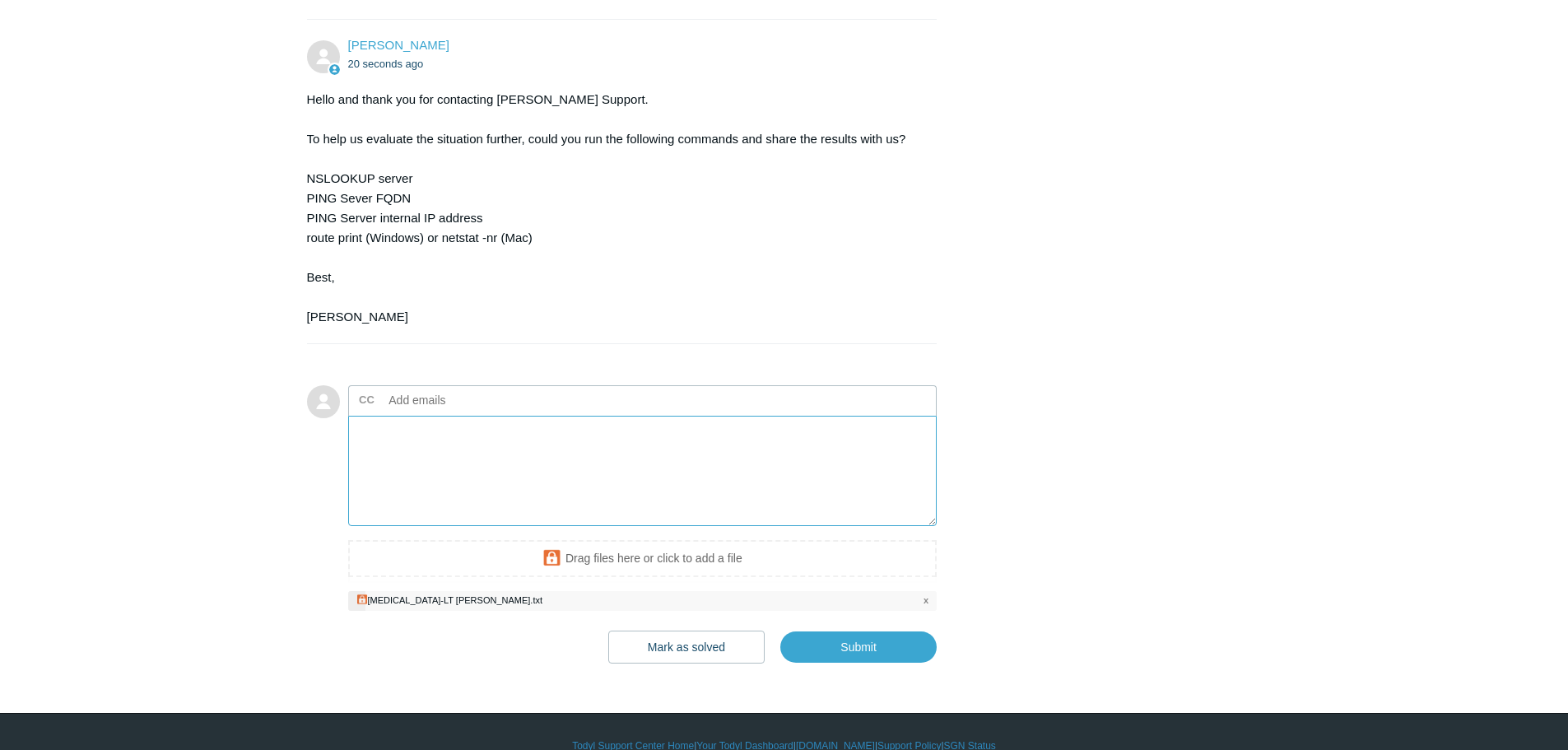
click at [467, 465] on textarea "Add your reply" at bounding box center [643, 471] width 589 height 111
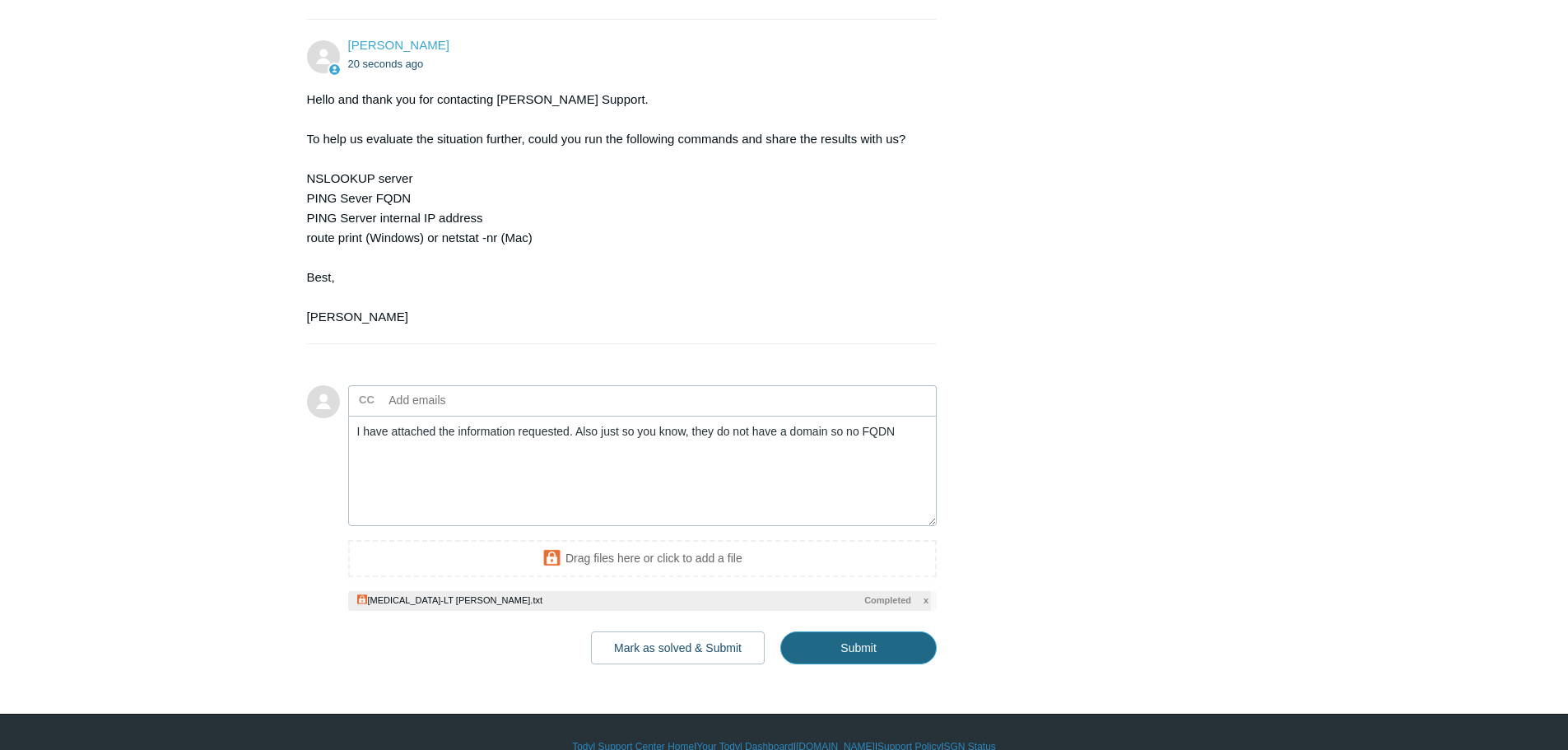
click at [910, 646] on input "Submit" at bounding box center [858, 647] width 156 height 33
type textarea "I have attached the information requested. Also just so you know, they do not h…"
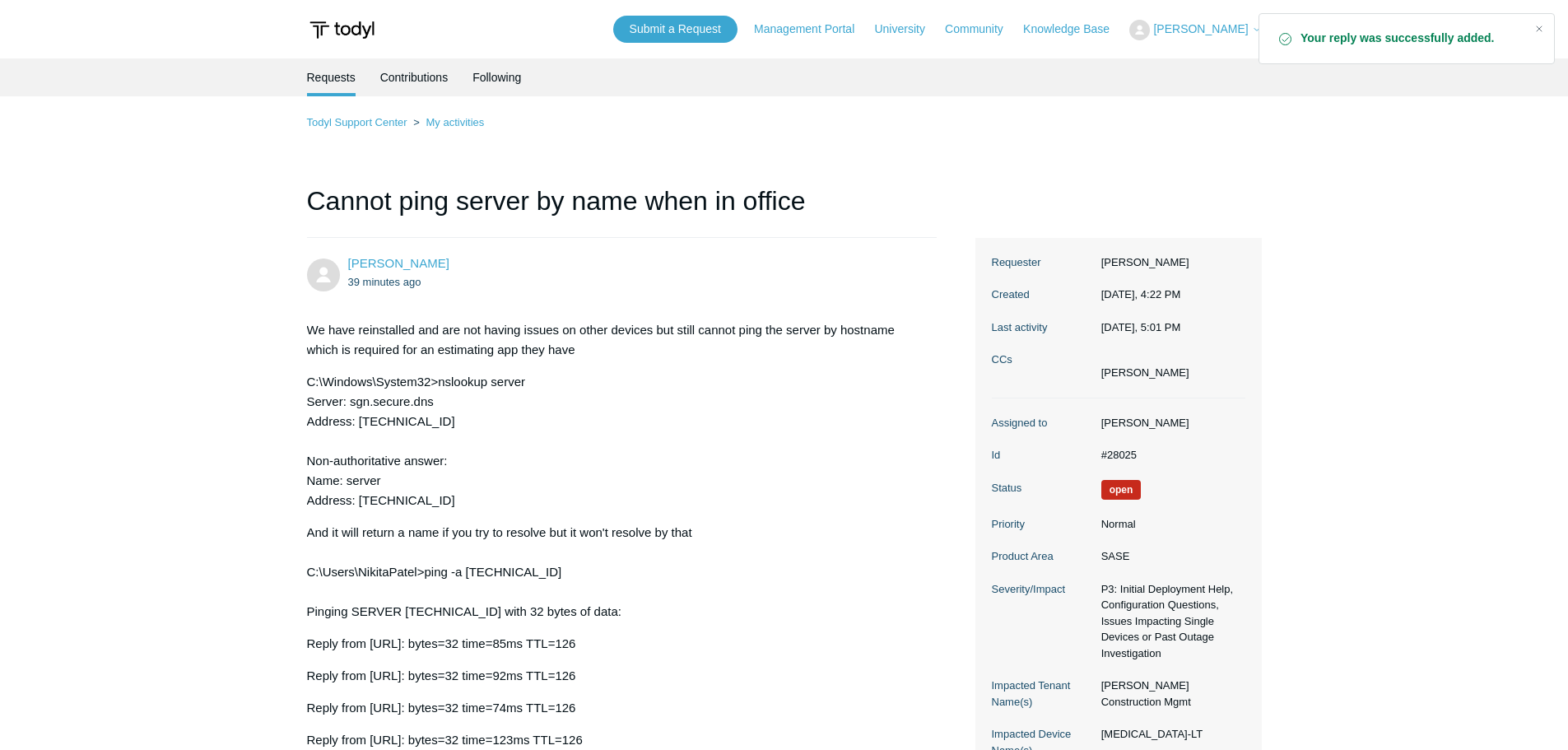
scroll to position [1288, 0]
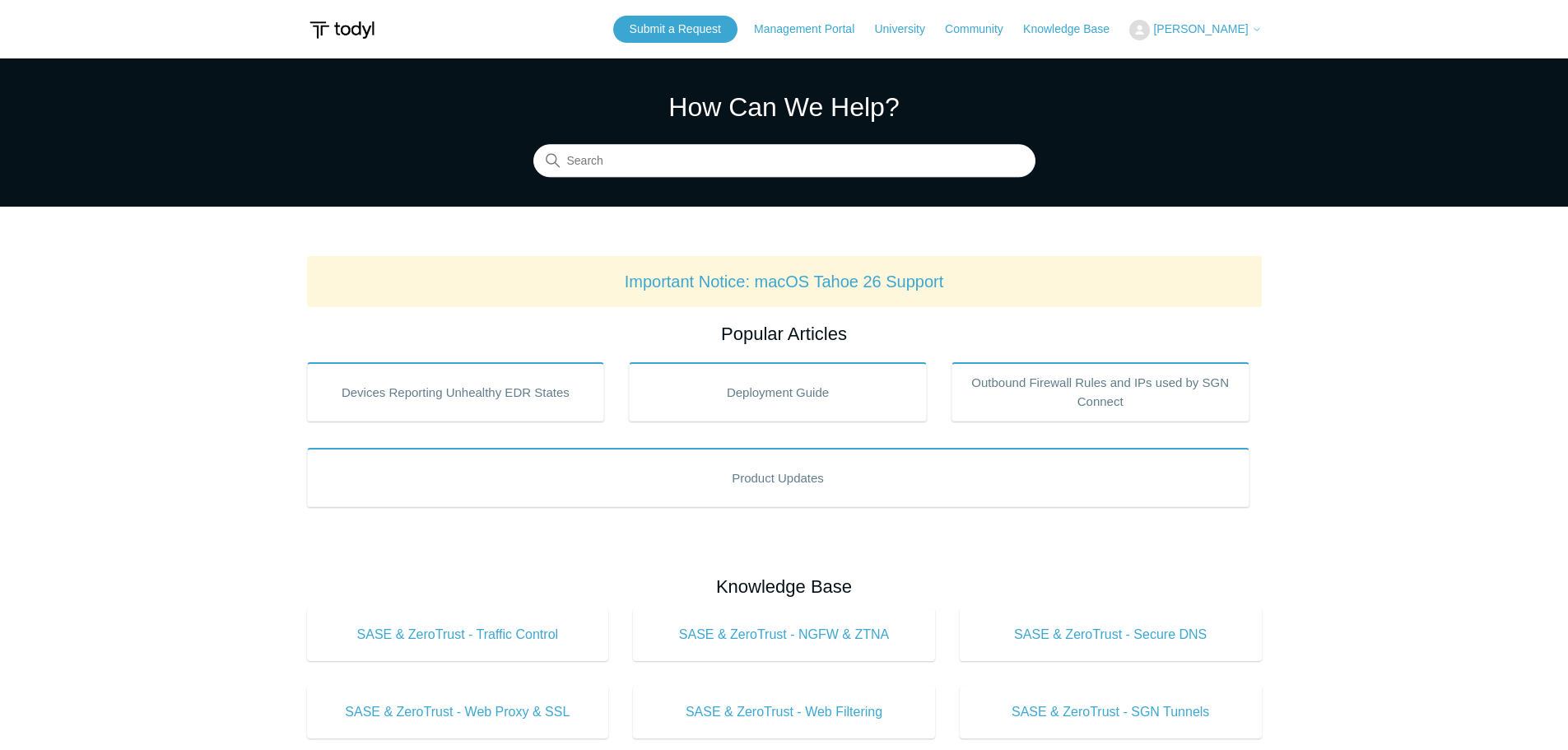
click at [1222, 32] on span "[PERSON_NAME]" at bounding box center [1200, 28] width 95 height 13
click at [1220, 75] on link "My Support Requests" at bounding box center [1210, 64] width 160 height 29
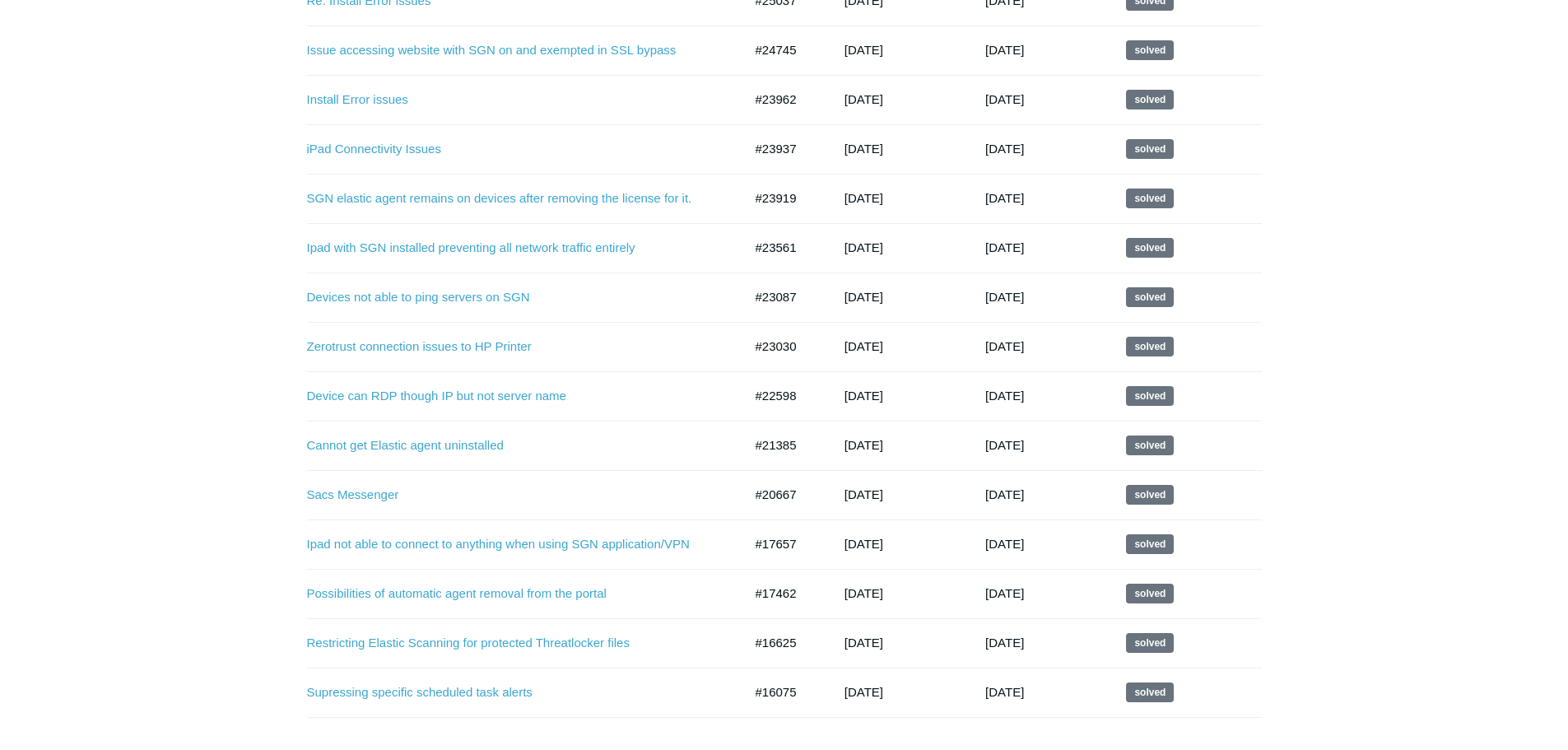
scroll to position [917, 0]
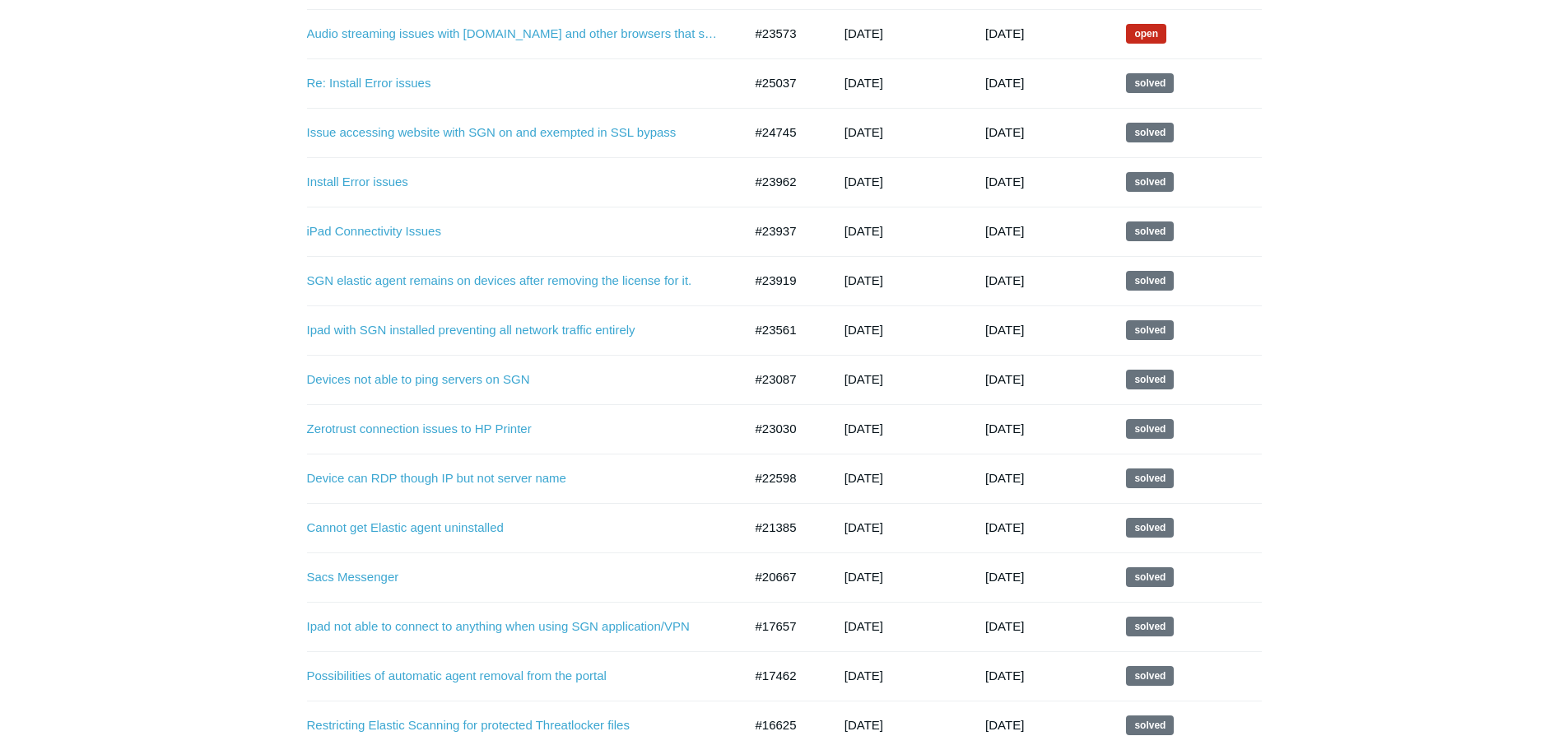
scroll to position [670, 0]
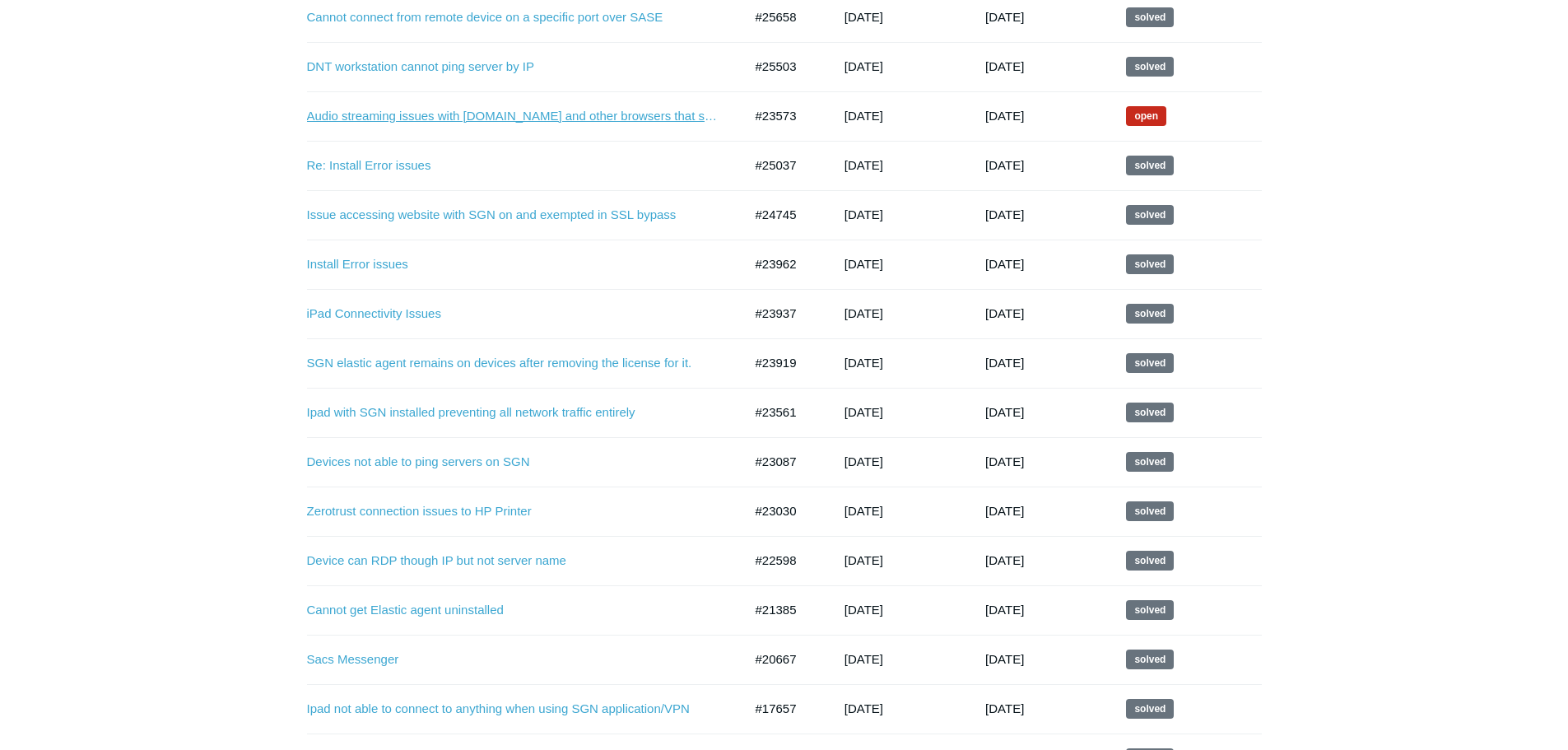
click at [546, 120] on link "Audio streaming issues with [DOMAIN_NAME] and other browsers that stream audio …" at bounding box center [513, 116] width 412 height 19
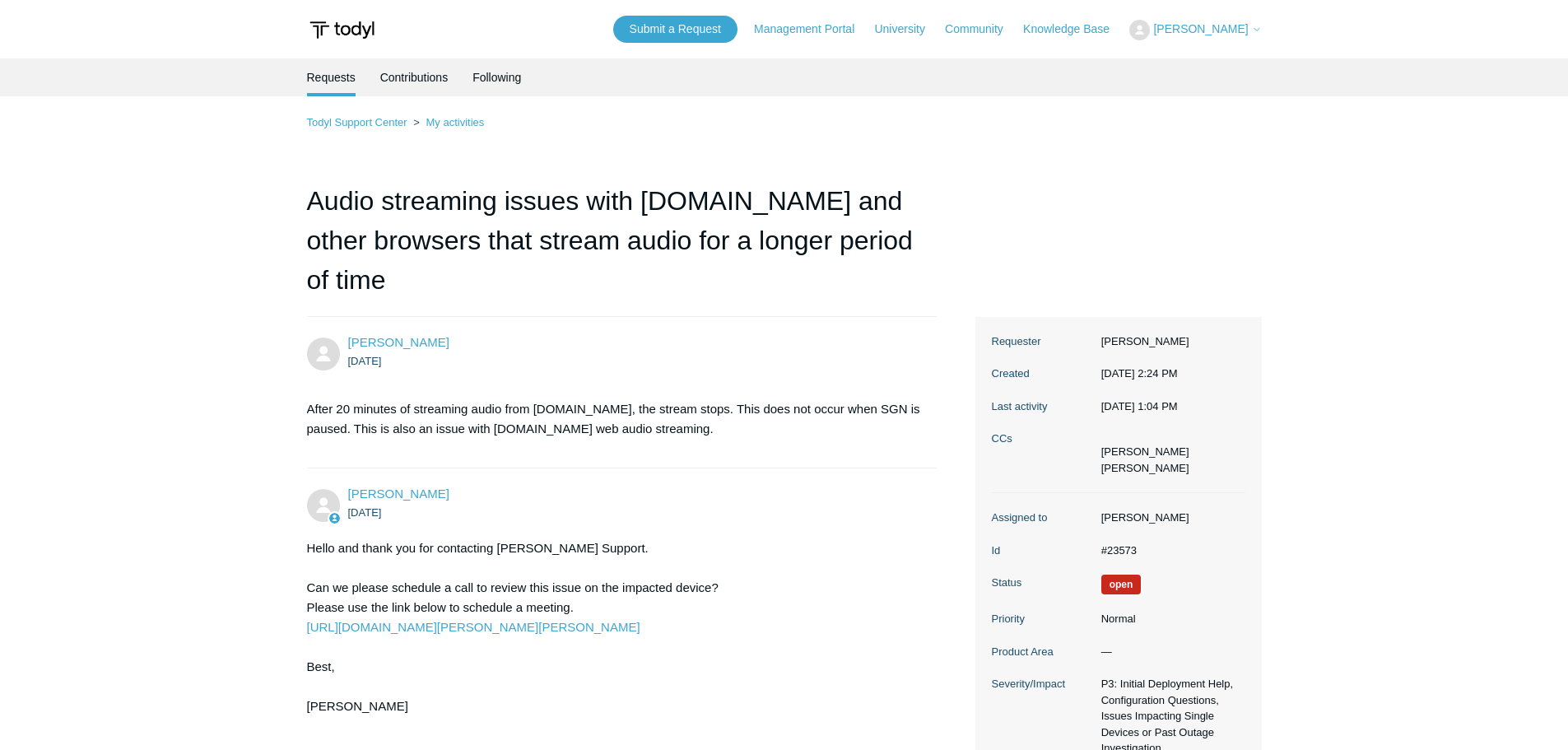
click at [1105, 542] on dd "#23573" at bounding box center [1169, 550] width 152 height 17
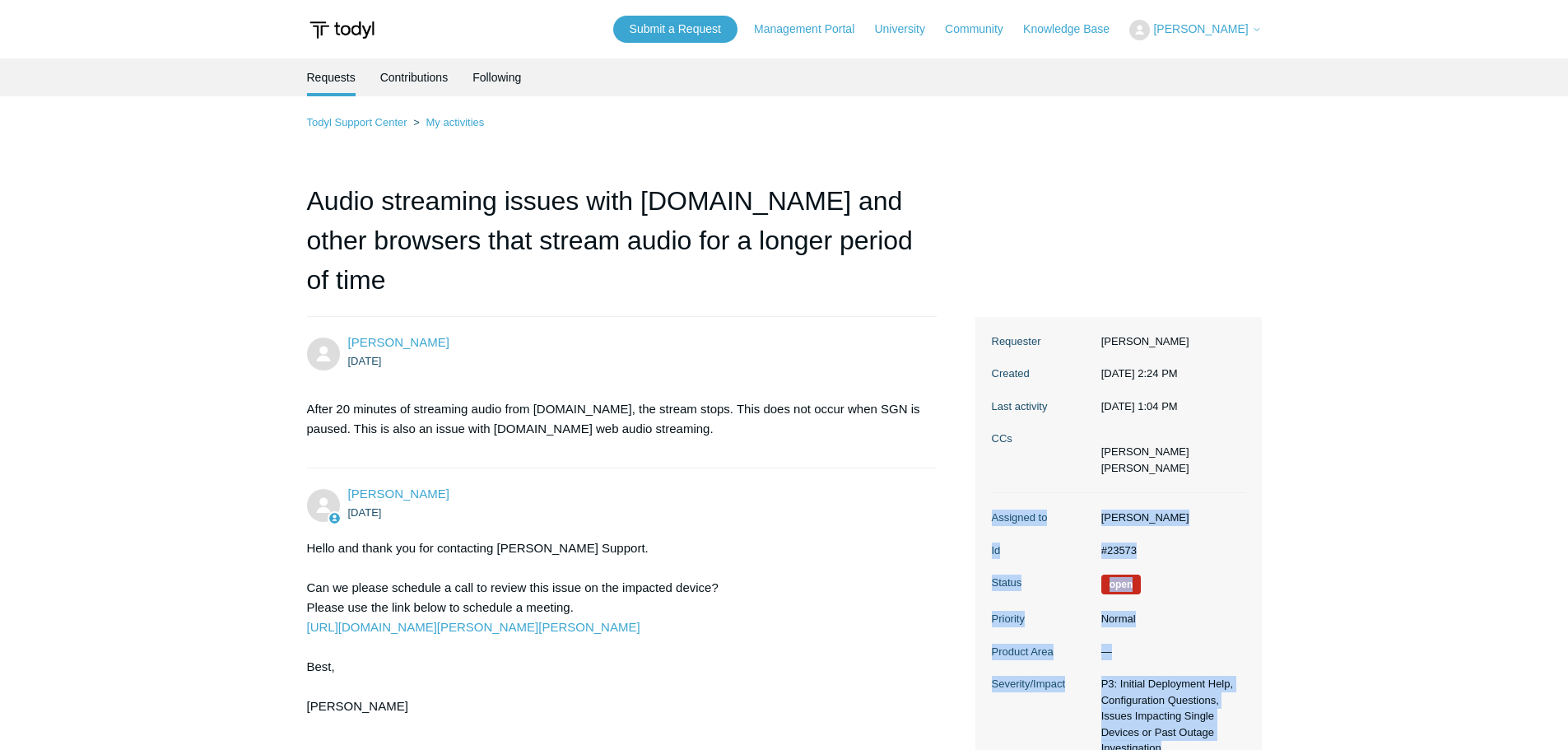
click at [1105, 542] on dd "#23573" at bounding box center [1169, 550] width 152 height 17
click at [1119, 542] on dd "#23573" at bounding box center [1169, 550] width 152 height 17
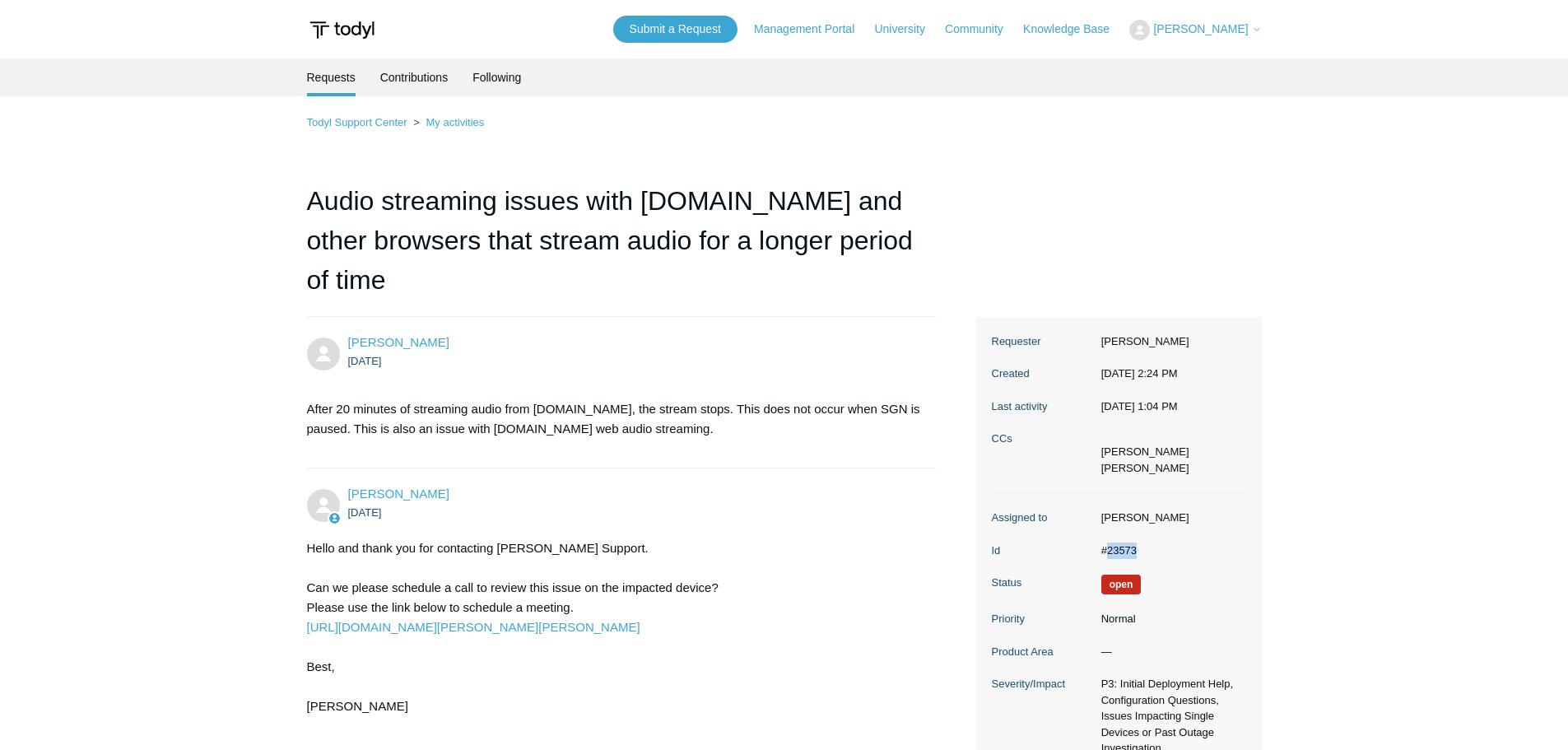
click at [1119, 542] on dd "#23573" at bounding box center [1169, 550] width 152 height 17
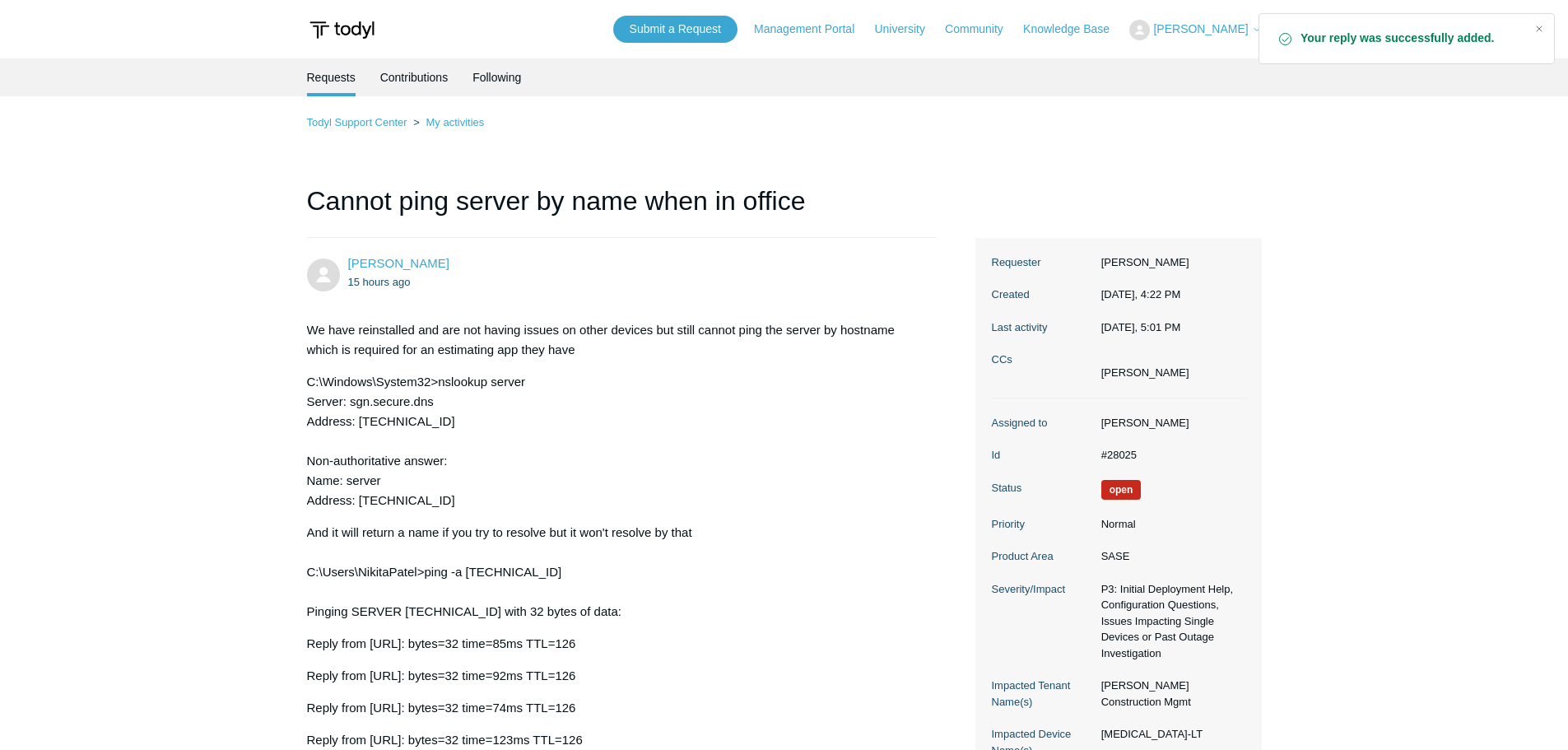
scroll to position [1288, 0]
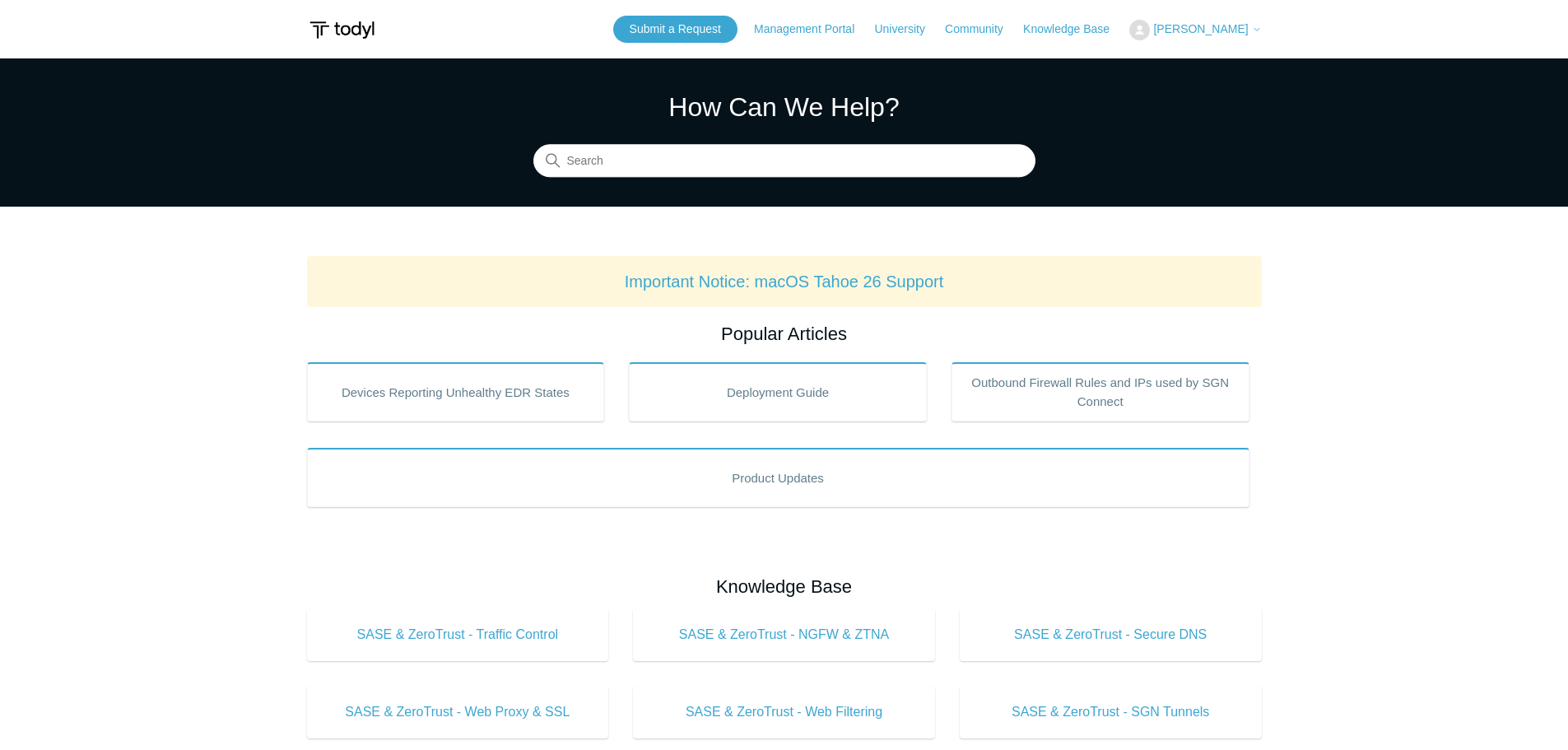
click at [1236, 26] on span "[PERSON_NAME]" at bounding box center [1200, 28] width 95 height 13
click at [1229, 74] on link "My Support Requests" at bounding box center [1210, 64] width 160 height 29
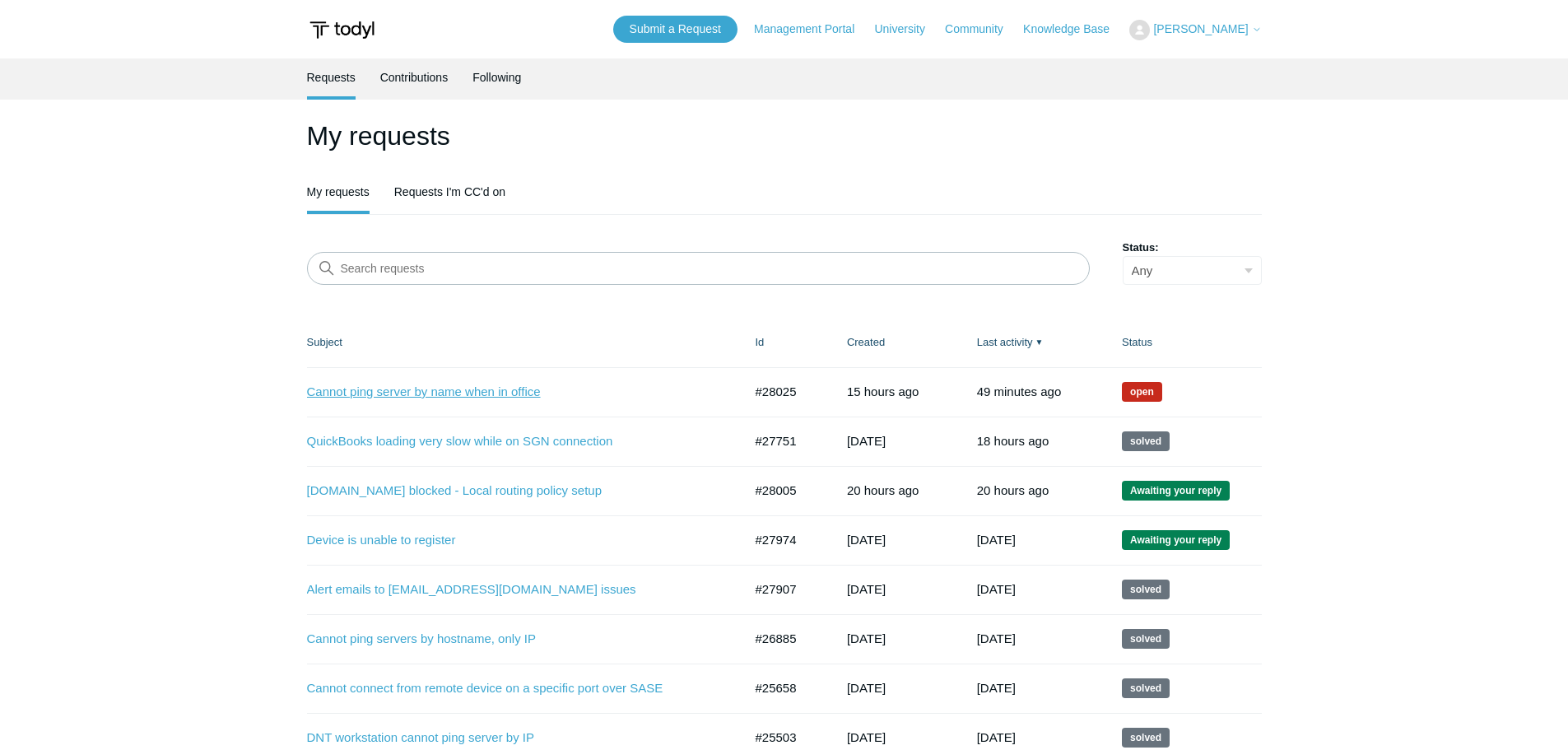
click at [465, 388] on link "Cannot ping server by name when in office" at bounding box center [513, 392] width 412 height 19
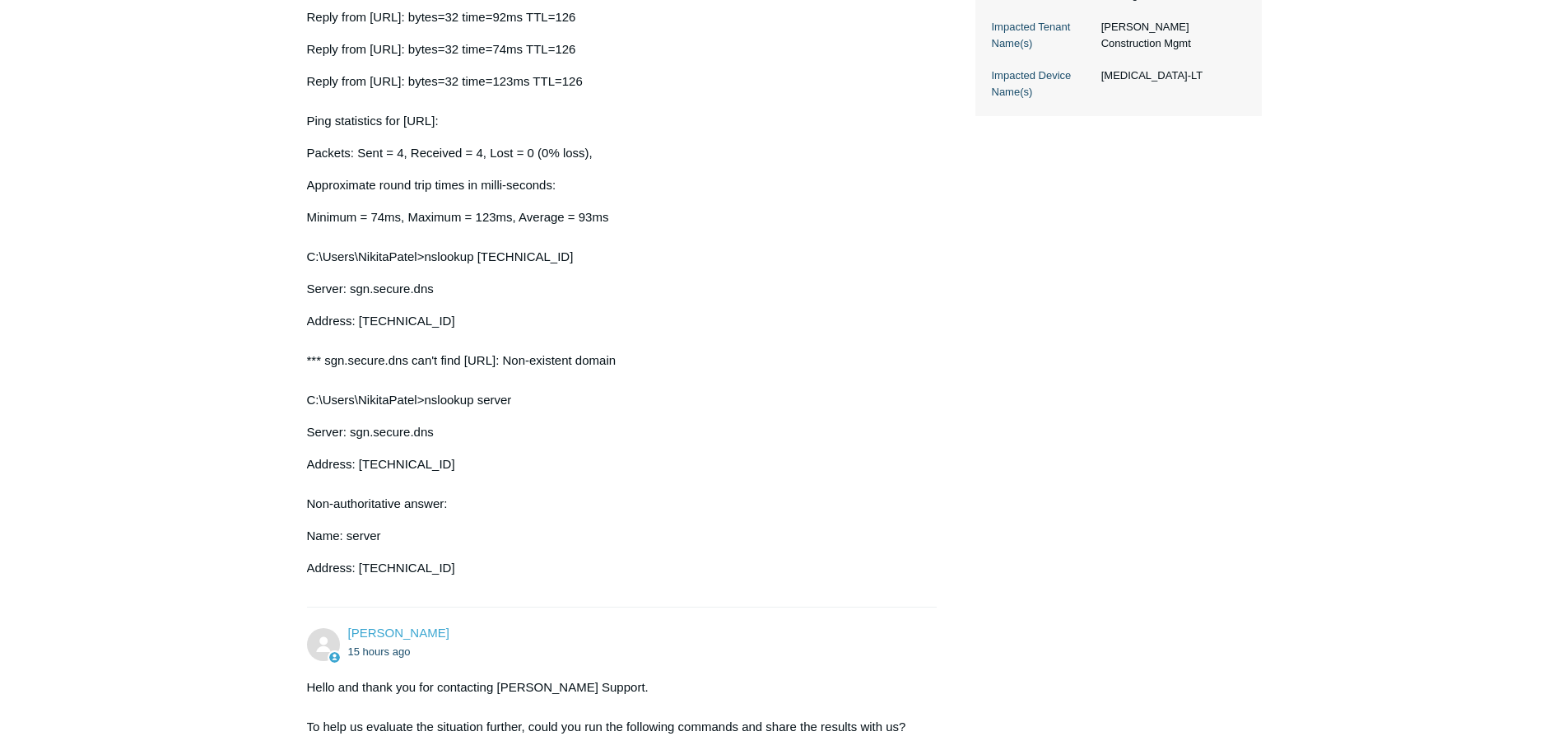
scroll to position [1288, 0]
